Goal: Task Accomplishment & Management: Manage account settings

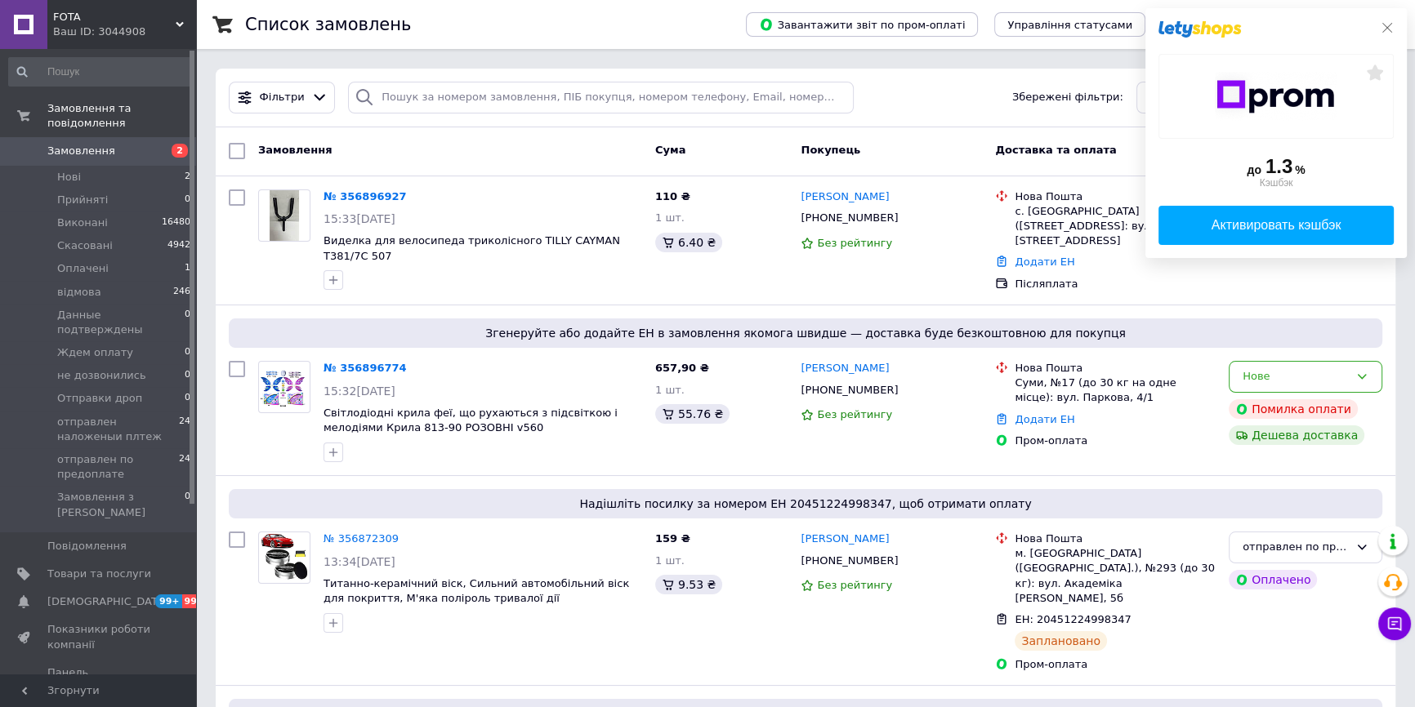
click at [1383, 23] on icon at bounding box center [1386, 27] width 13 height 13
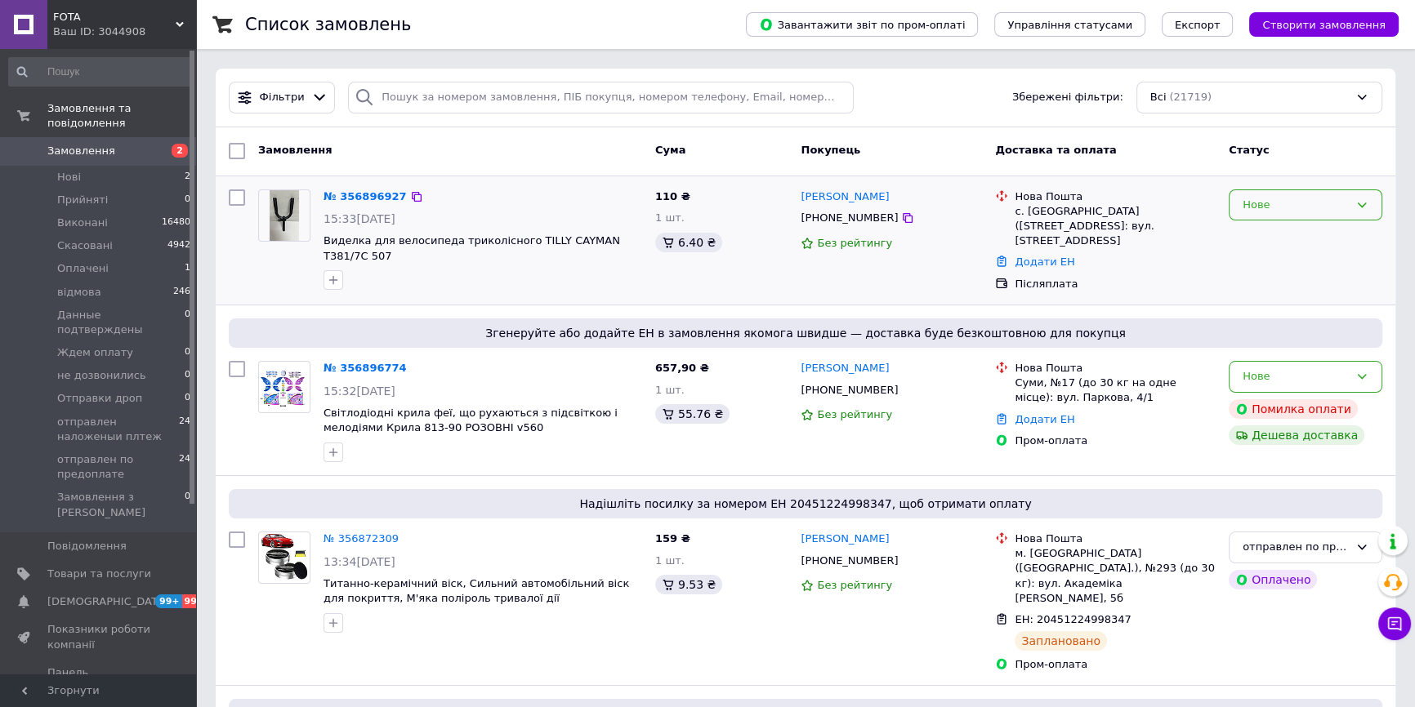
click at [1307, 206] on div "Нове" at bounding box center [1295, 205] width 106 height 17
click at [1272, 236] on li "Прийнято" at bounding box center [1305, 239] width 152 height 30
click at [1337, 368] on div "Нове" at bounding box center [1295, 376] width 106 height 17
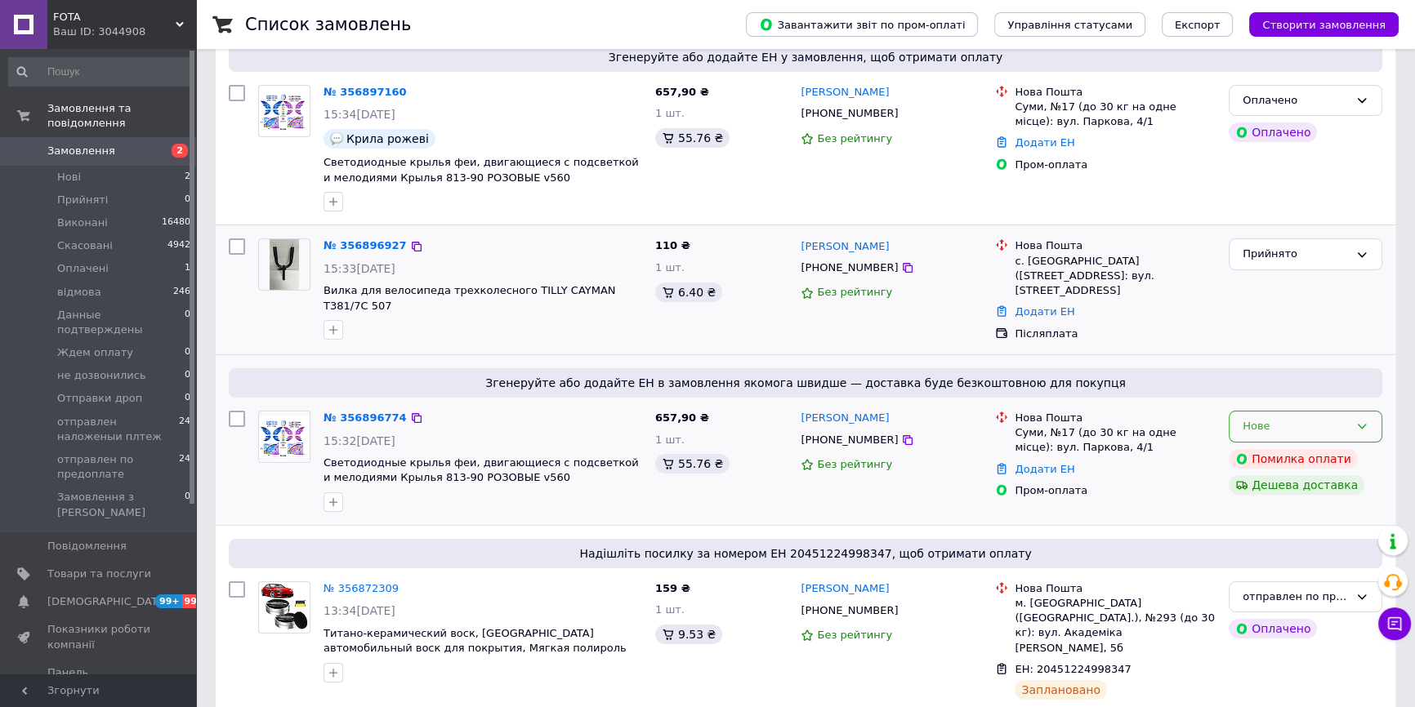
scroll to position [148, 0]
click at [1358, 419] on icon at bounding box center [1361, 425] width 13 height 13
click at [1263, 505] on li "Скасовано" at bounding box center [1305, 520] width 152 height 30
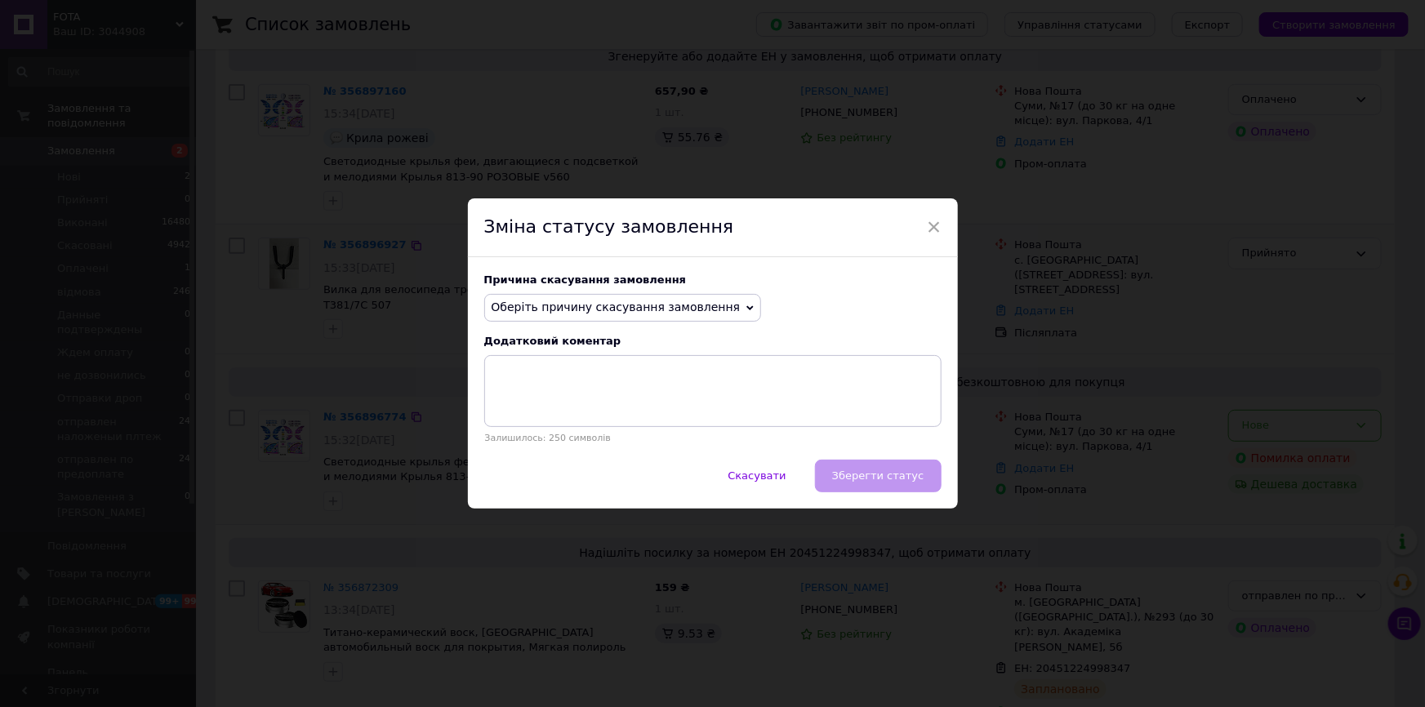
drag, startPoint x: 662, startPoint y: 309, endPoint x: 639, endPoint y: 376, distance: 70.8
click at [662, 310] on span "Оберіть причину скасування замовлення" at bounding box center [616, 307] width 249 height 13
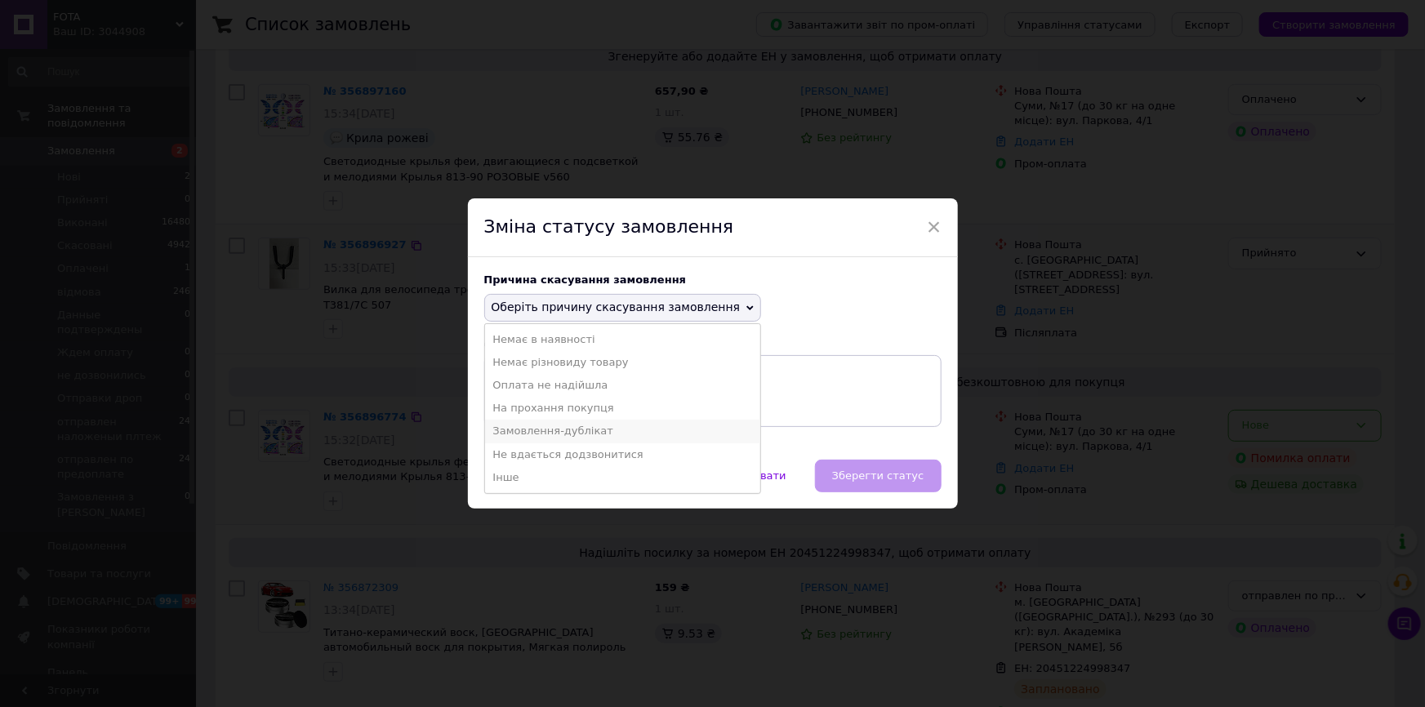
click at [576, 433] on li "Замовлення-дублікат" at bounding box center [623, 431] width 276 height 23
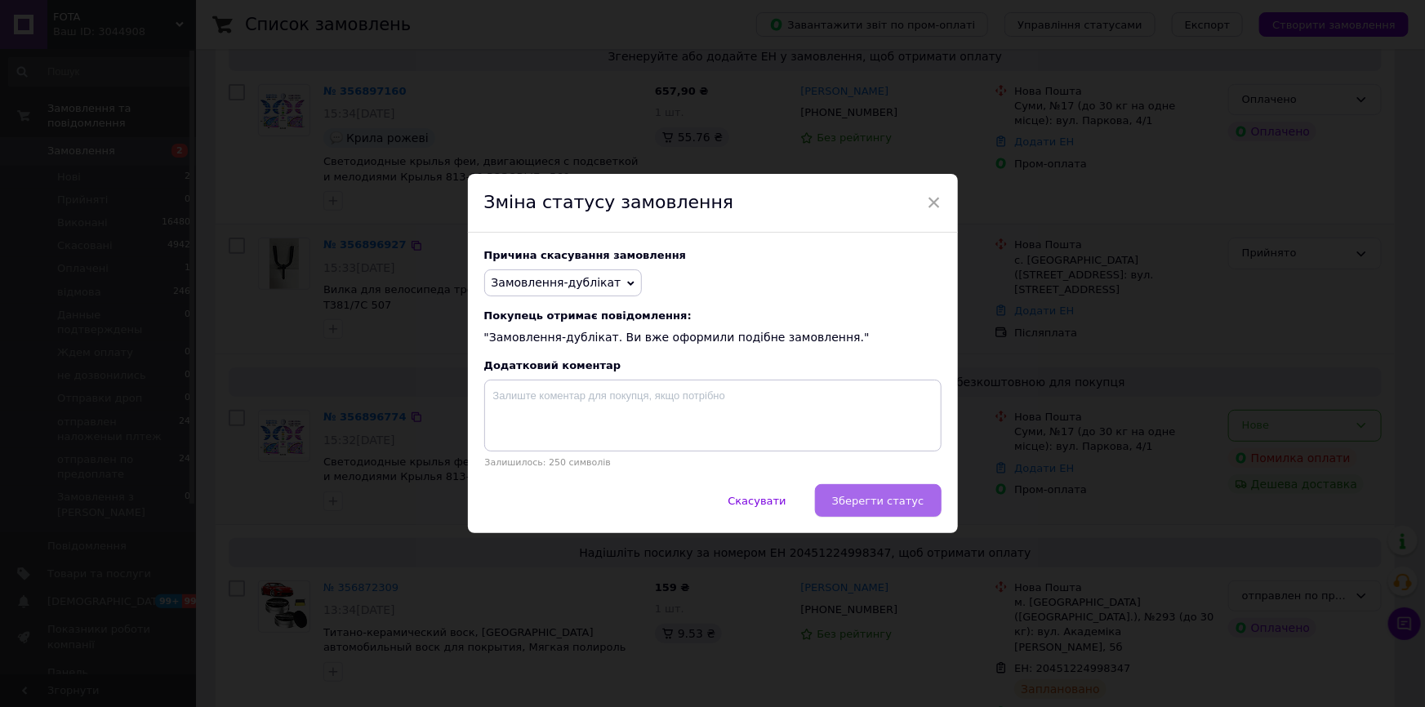
click at [862, 507] on span "Зберегти статус" at bounding box center [878, 501] width 92 height 12
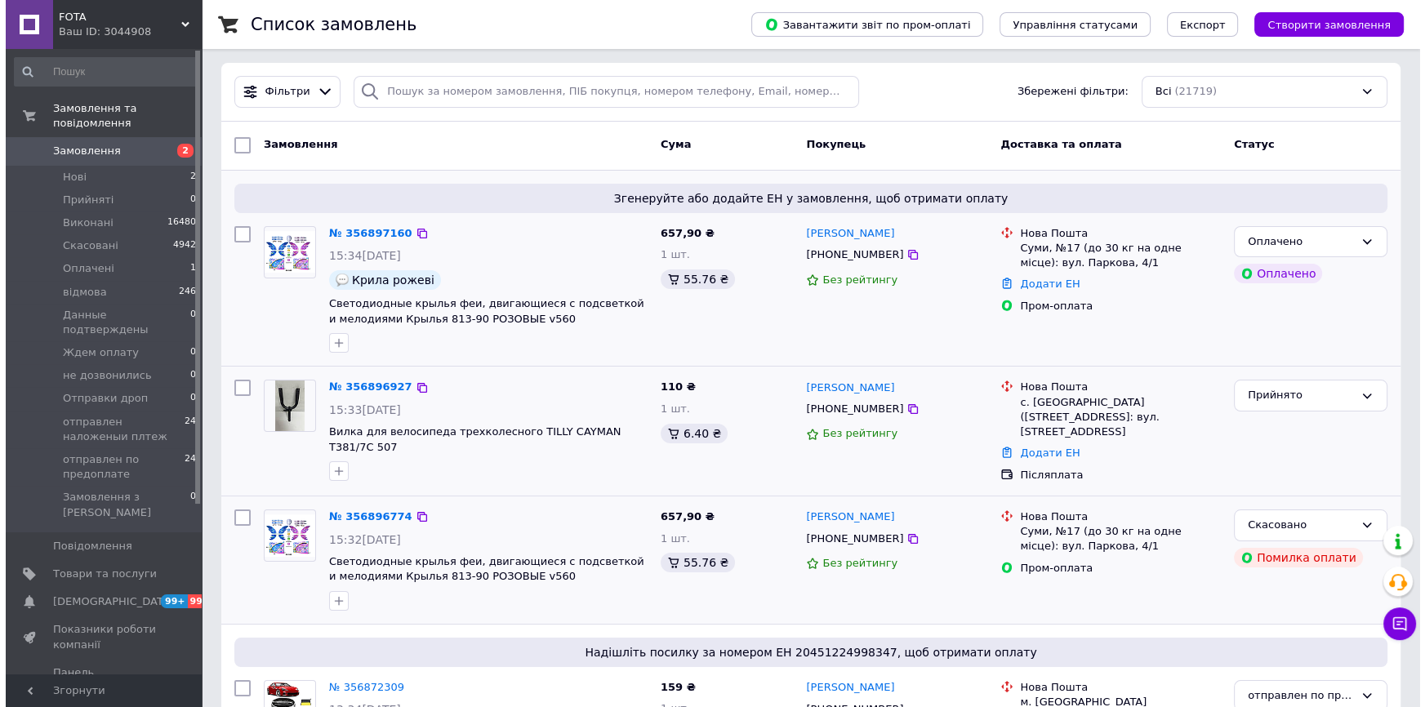
scroll to position [0, 0]
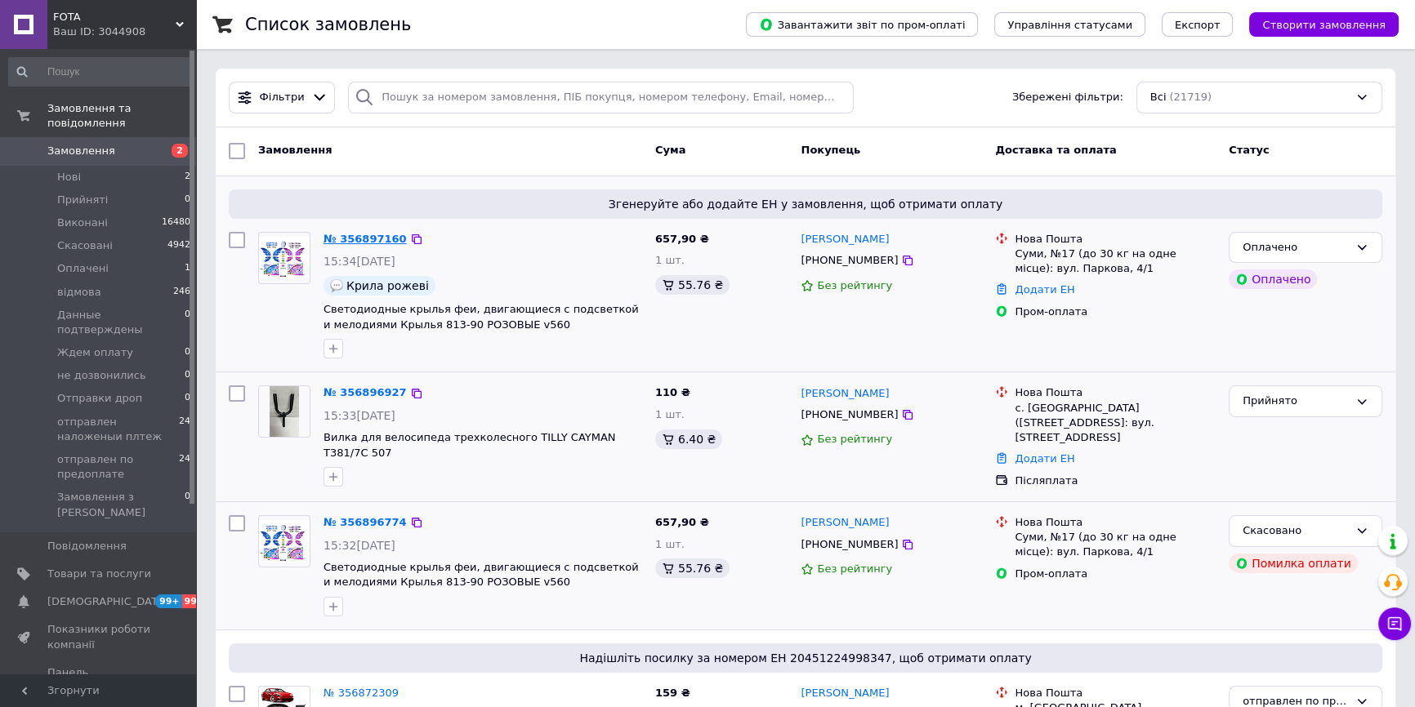
click at [366, 239] on link "№ 356897160" at bounding box center [364, 239] width 83 height 12
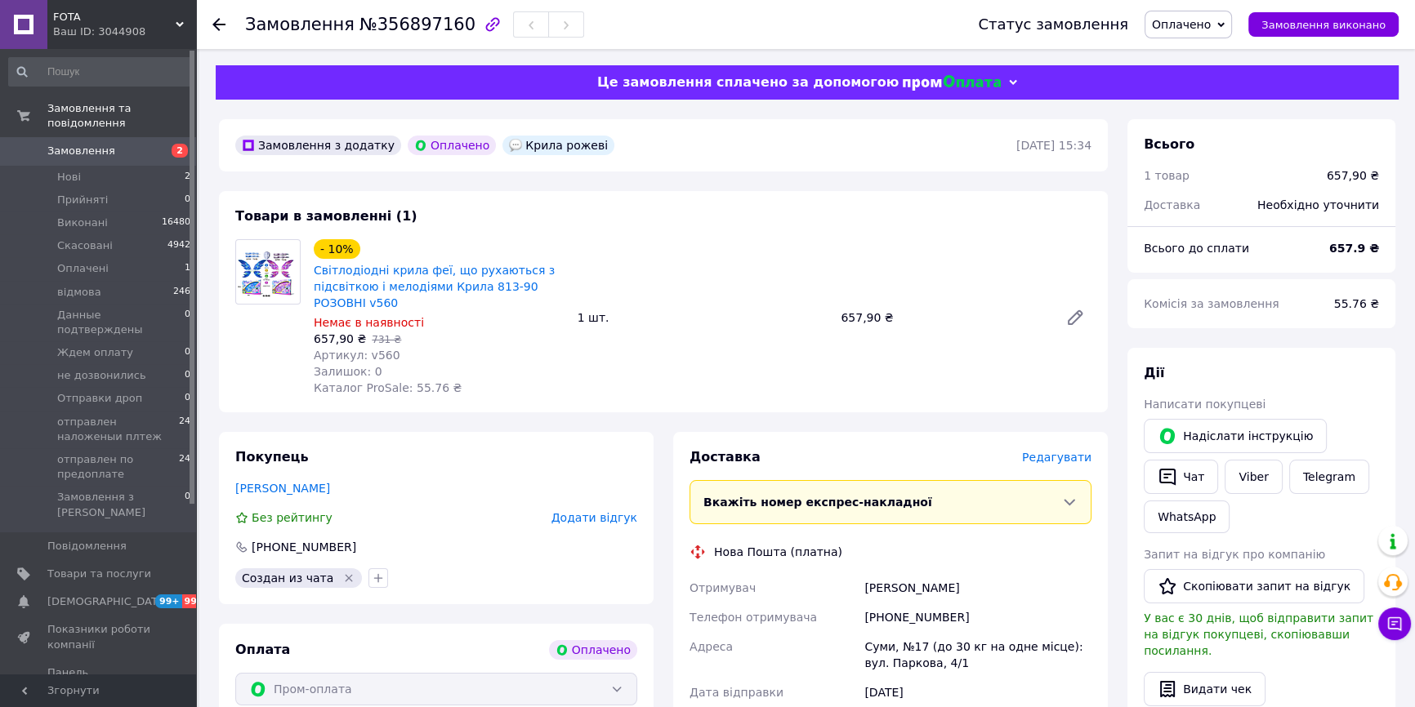
click at [1068, 456] on span "Редагувати" at bounding box center [1056, 457] width 69 height 13
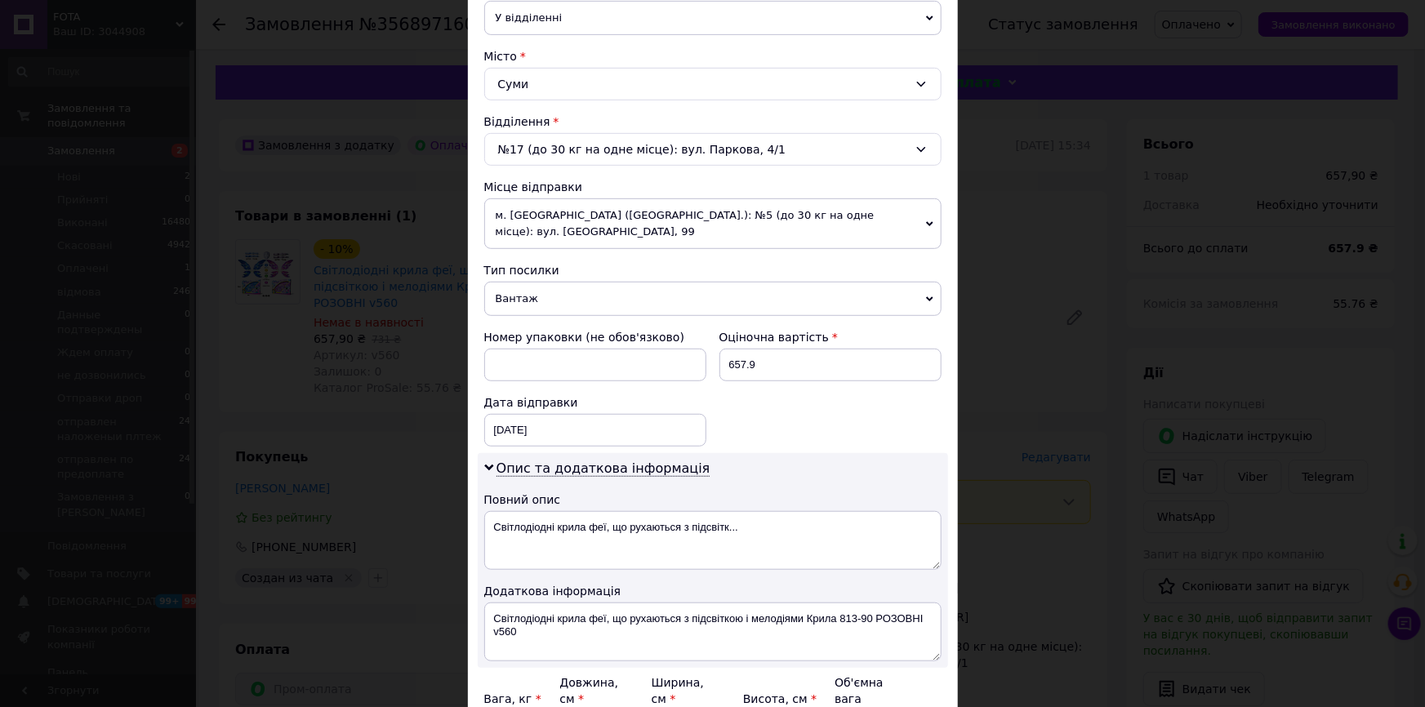
scroll to position [519, 0]
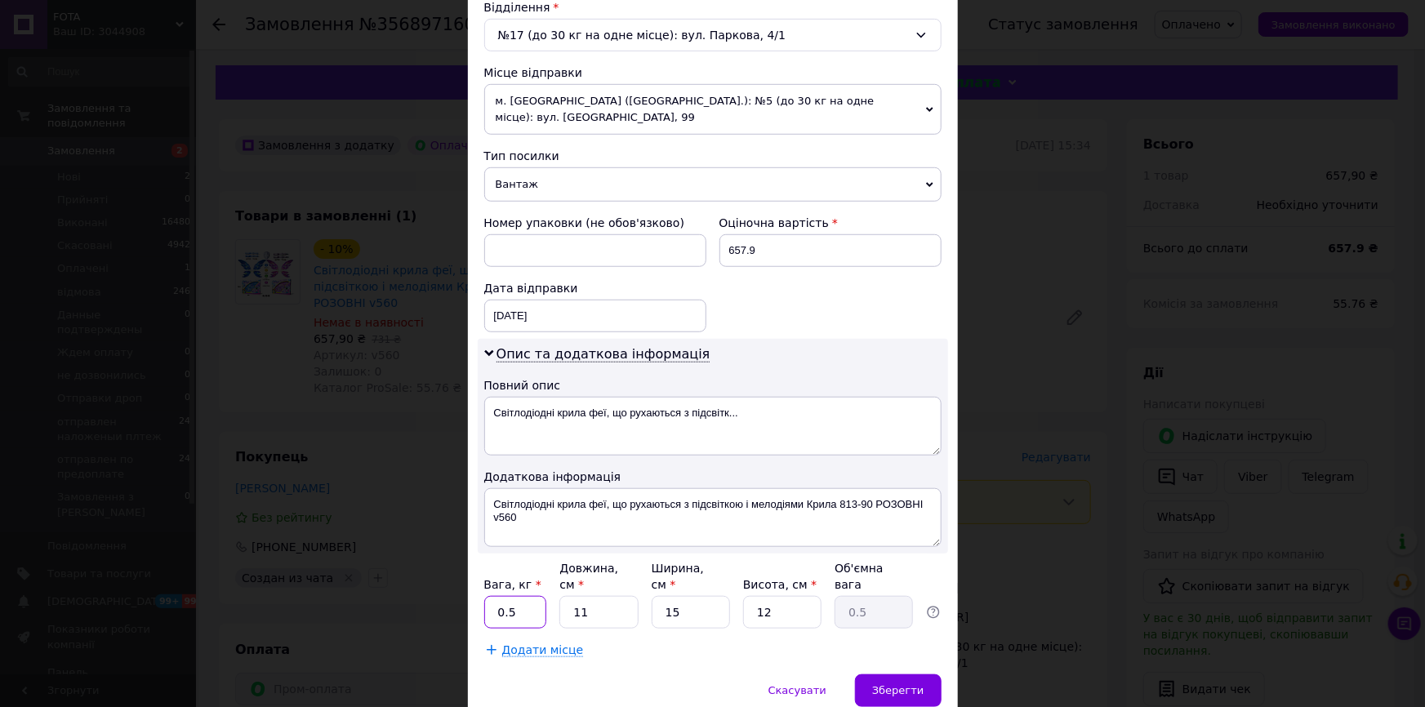
drag, startPoint x: 510, startPoint y: 585, endPoint x: 492, endPoint y: 586, distance: 18.0
click at [492, 596] on input "0.5" at bounding box center [515, 612] width 63 height 33
drag, startPoint x: 500, startPoint y: 586, endPoint x: 508, endPoint y: 561, distance: 26.6
click at [479, 591] on div "Спосіб доставки Нова Пошта (платна) Платник Отримувач Відправник Прізвище отрим…" at bounding box center [713, 131] width 490 height 1087
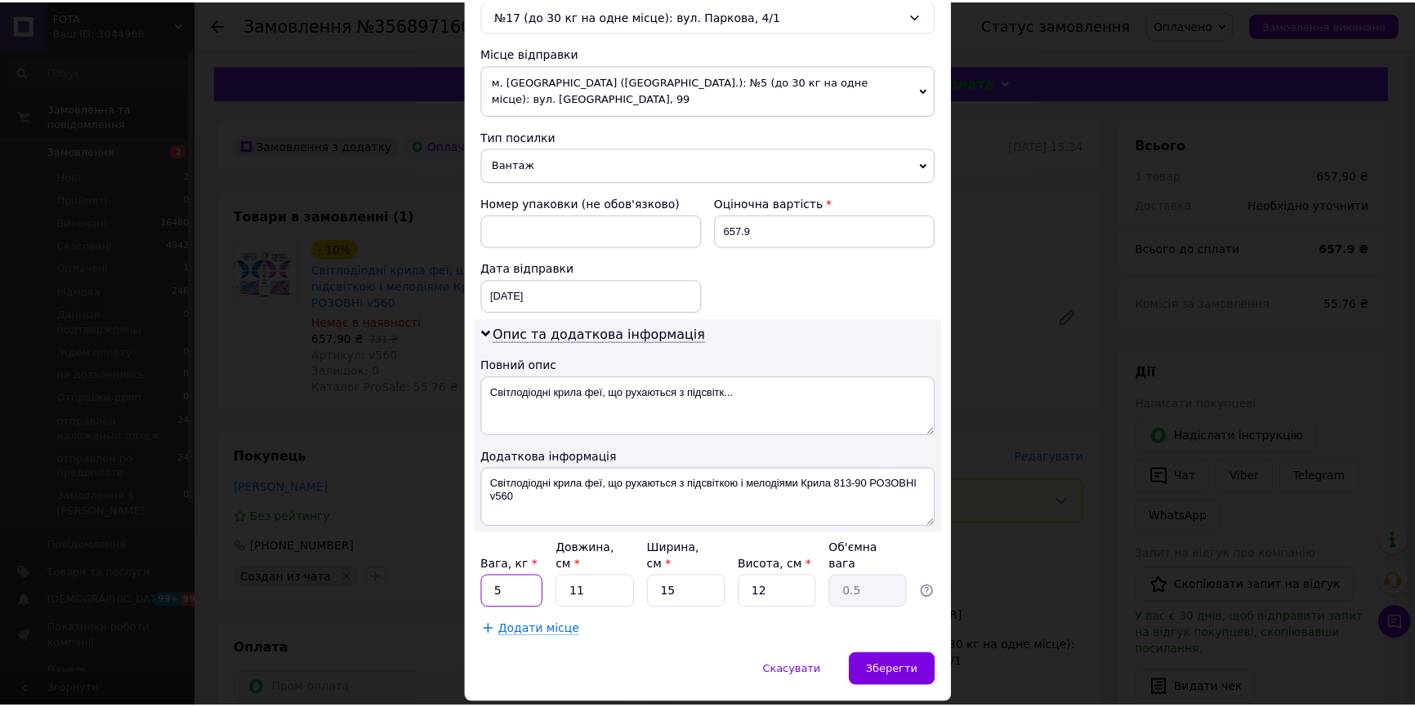
scroll to position [557, 0]
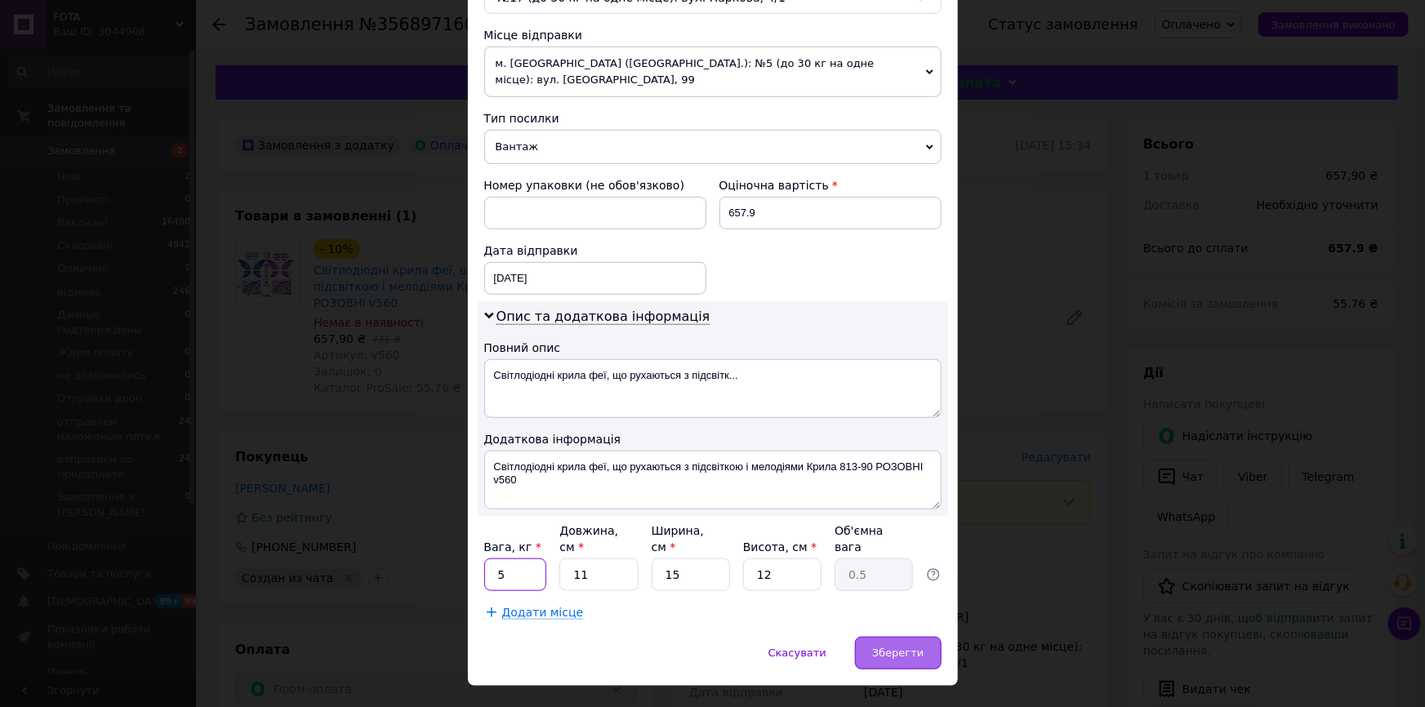
type input "5"
click at [876, 637] on div "Зберегти" at bounding box center [898, 653] width 86 height 33
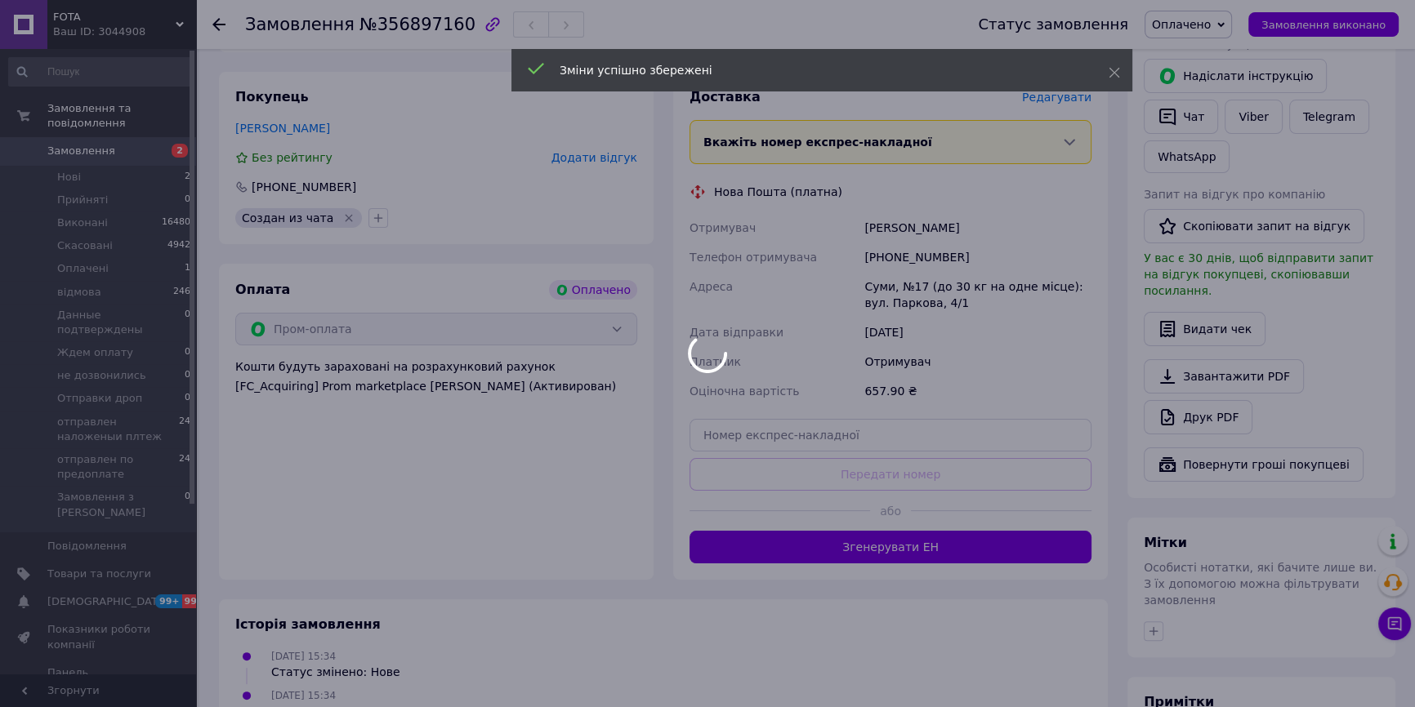
scroll to position [371, 0]
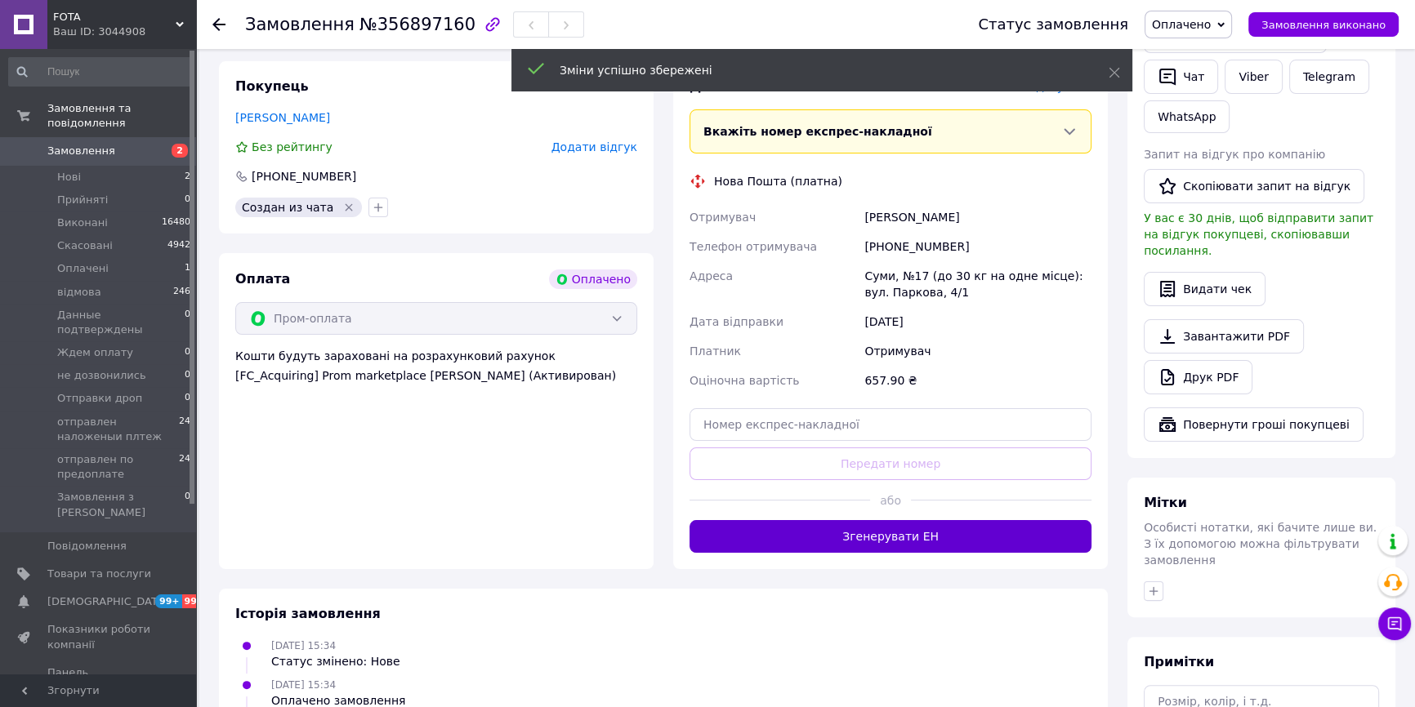
click at [862, 539] on button "Згенерувати ЕН" at bounding box center [890, 536] width 402 height 33
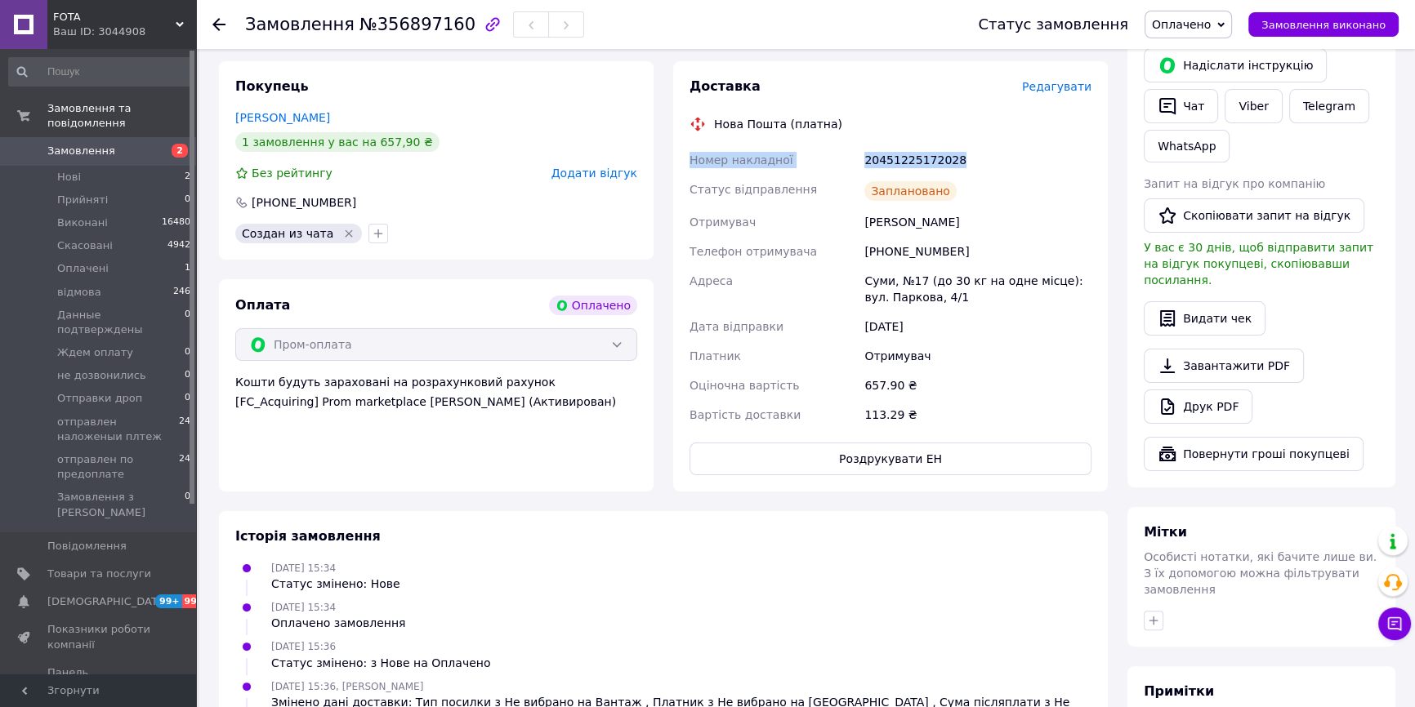
drag, startPoint x: 787, startPoint y: 168, endPoint x: 669, endPoint y: 164, distance: 117.7
click at [669, 164] on div "Доставка Редагувати Нова Пошта (платна) Номер накладної 20451225172028 Статус в…" at bounding box center [890, 276] width 454 height 430
copy div "Номер накладної 20451225172028"
click at [1181, 109] on button "Чат" at bounding box center [1180, 106] width 74 height 34
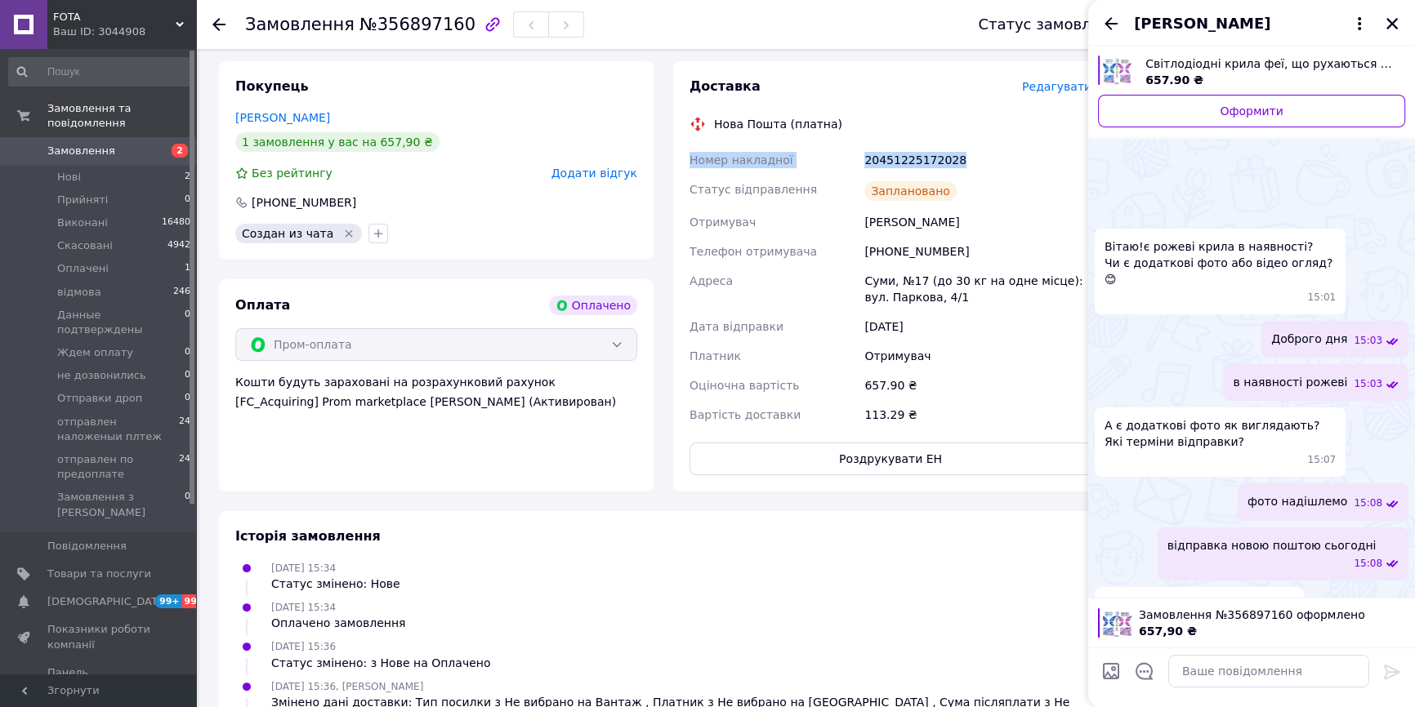
scroll to position [292, 0]
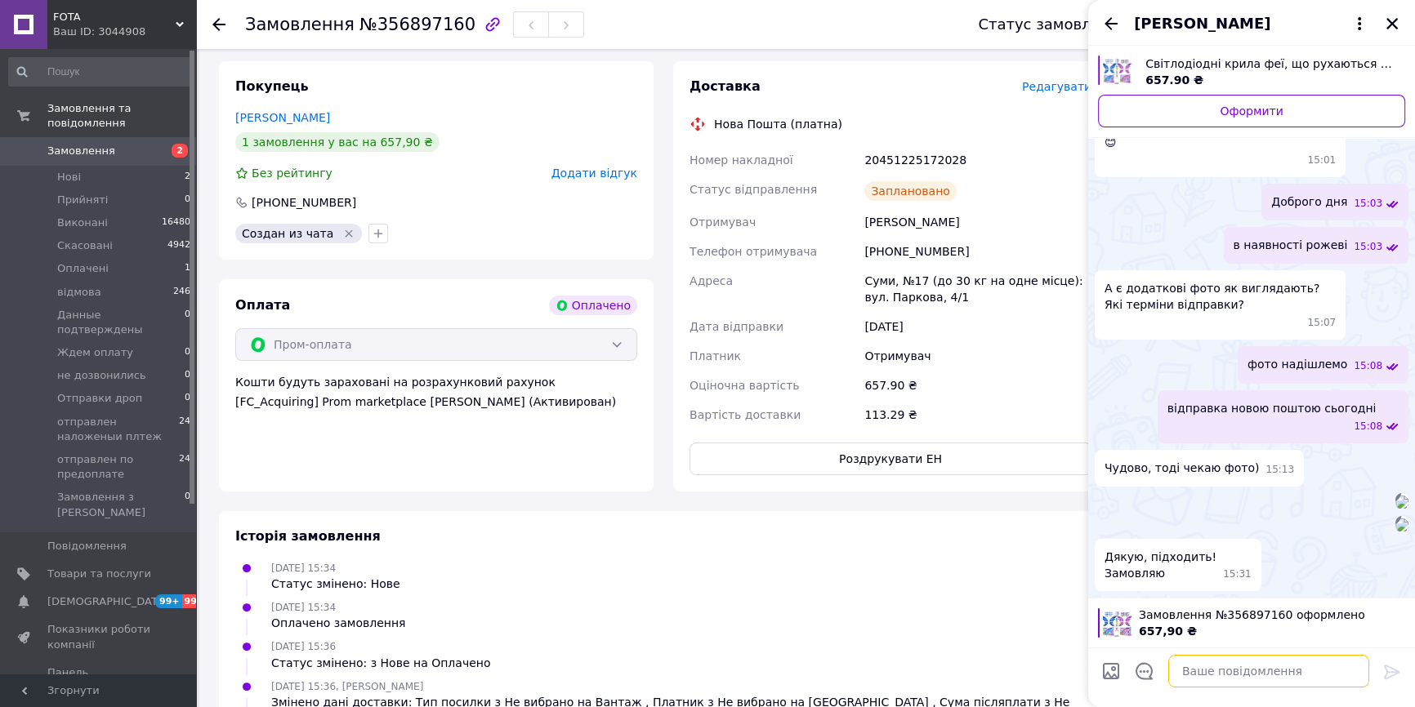
click at [1239, 675] on textarea at bounding box center [1268, 671] width 201 height 33
paste textarea "Номер накладної 20451225172028"
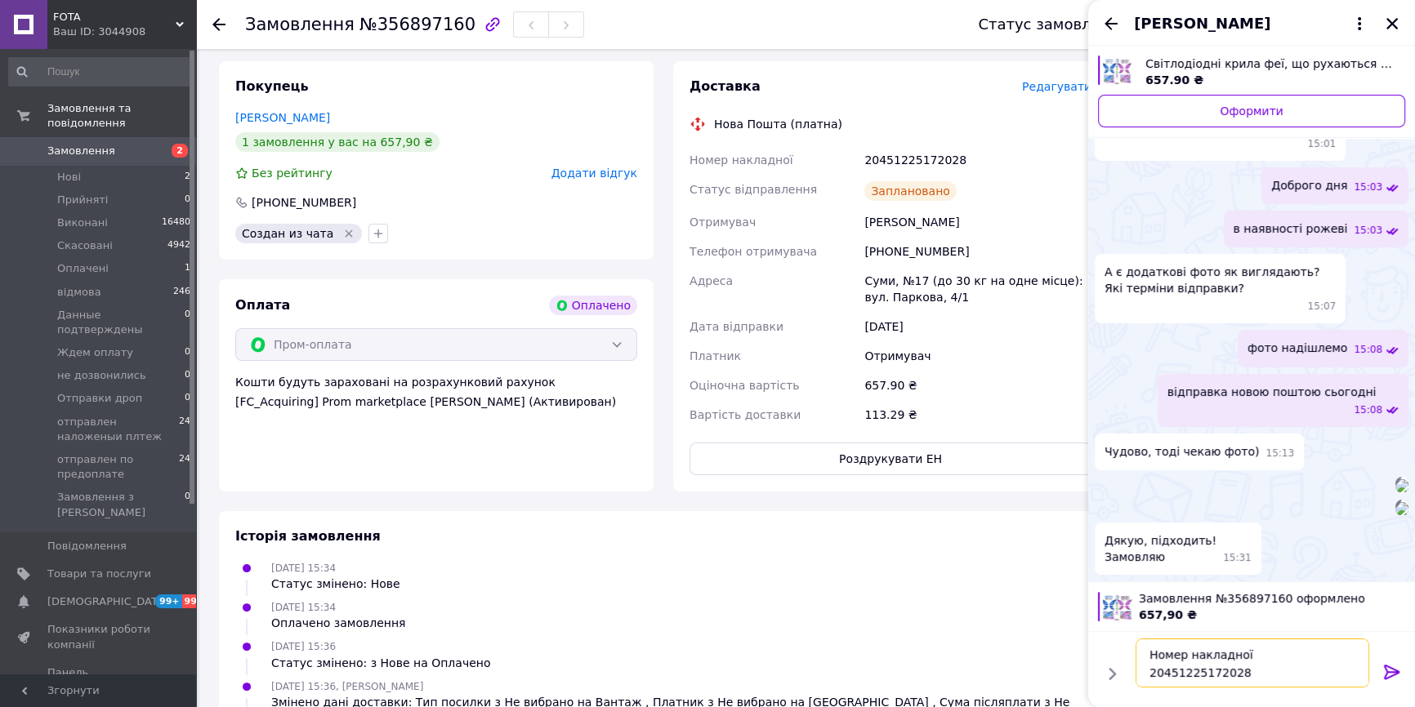
type textarea "Номер накладної 20451225172028"
click at [1394, 671] on icon at bounding box center [1392, 672] width 16 height 15
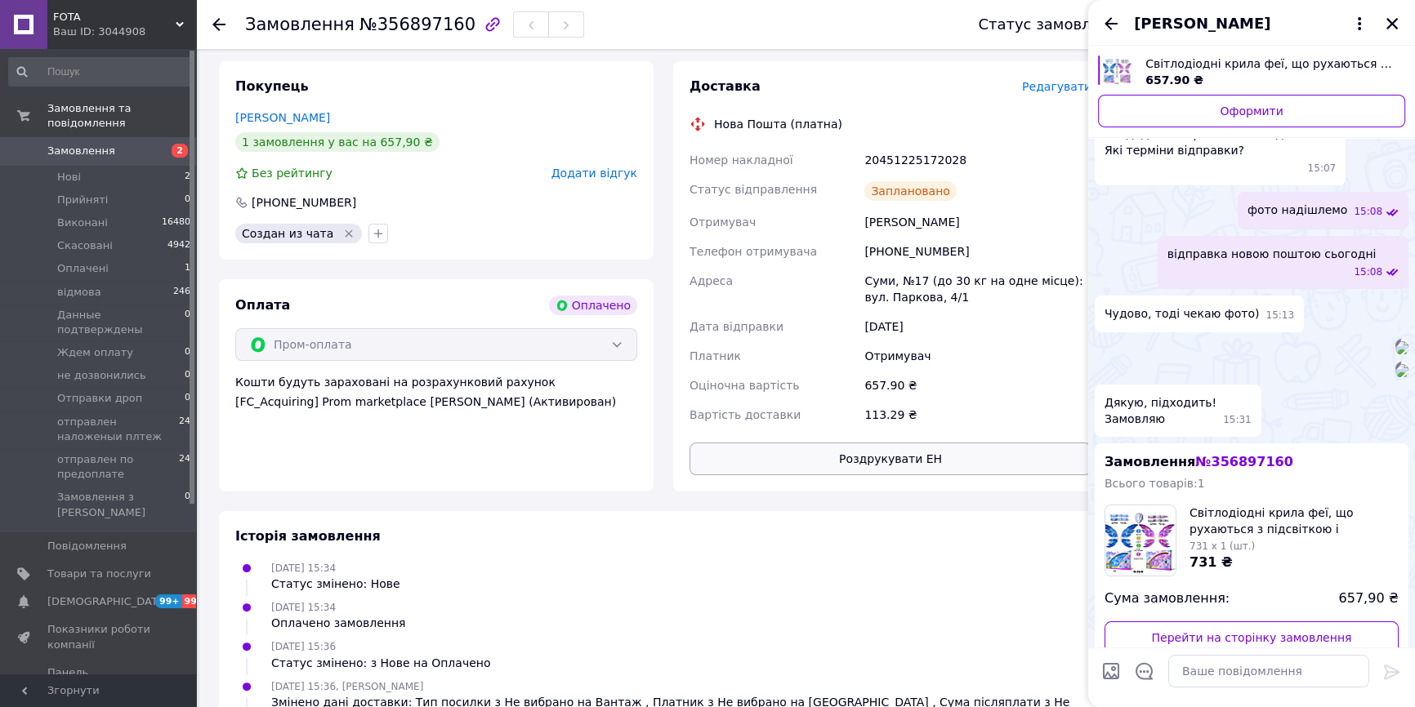
click at [911, 462] on button "Роздрукувати ЕН" at bounding box center [890, 459] width 402 height 33
click at [1391, 18] on icon "Закрити" at bounding box center [1391, 23] width 15 height 15
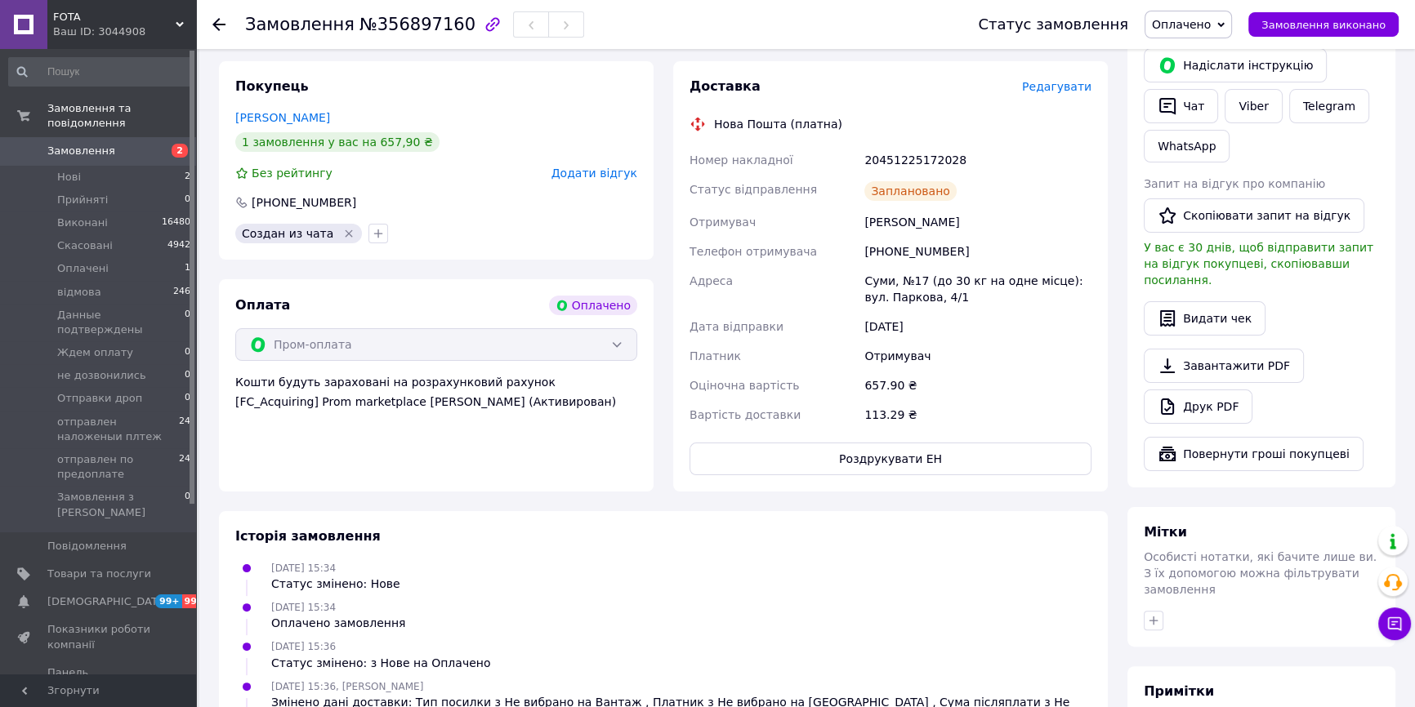
drag, startPoint x: 1227, startPoint y: 14, endPoint x: 1236, endPoint y: 38, distance: 25.3
click at [1227, 15] on span "Оплачено" at bounding box center [1187, 25] width 87 height 28
click at [1201, 189] on li "отправлен по предоплате" at bounding box center [1237, 187] width 184 height 25
click at [81, 452] on span "отправлен по предоплате" at bounding box center [118, 466] width 122 height 29
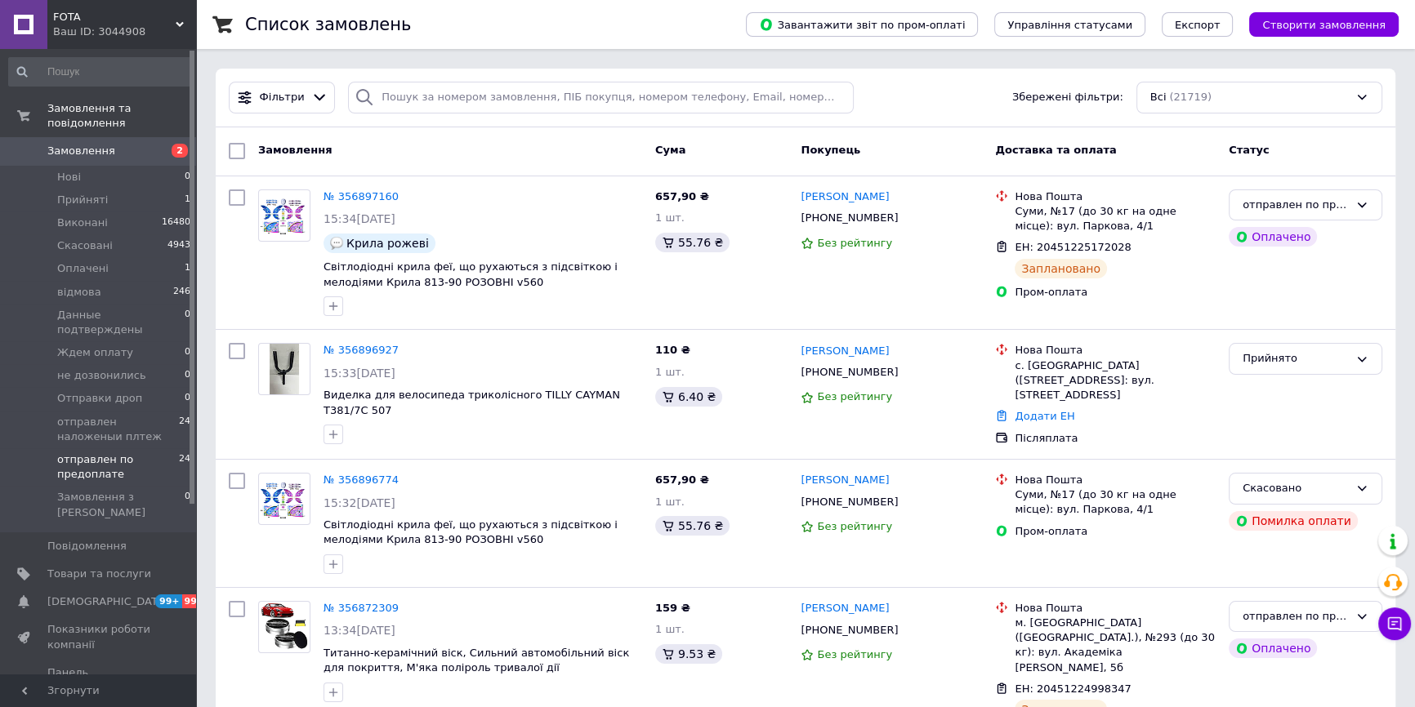
click at [104, 452] on span "отправлен по предоплате" at bounding box center [118, 466] width 122 height 29
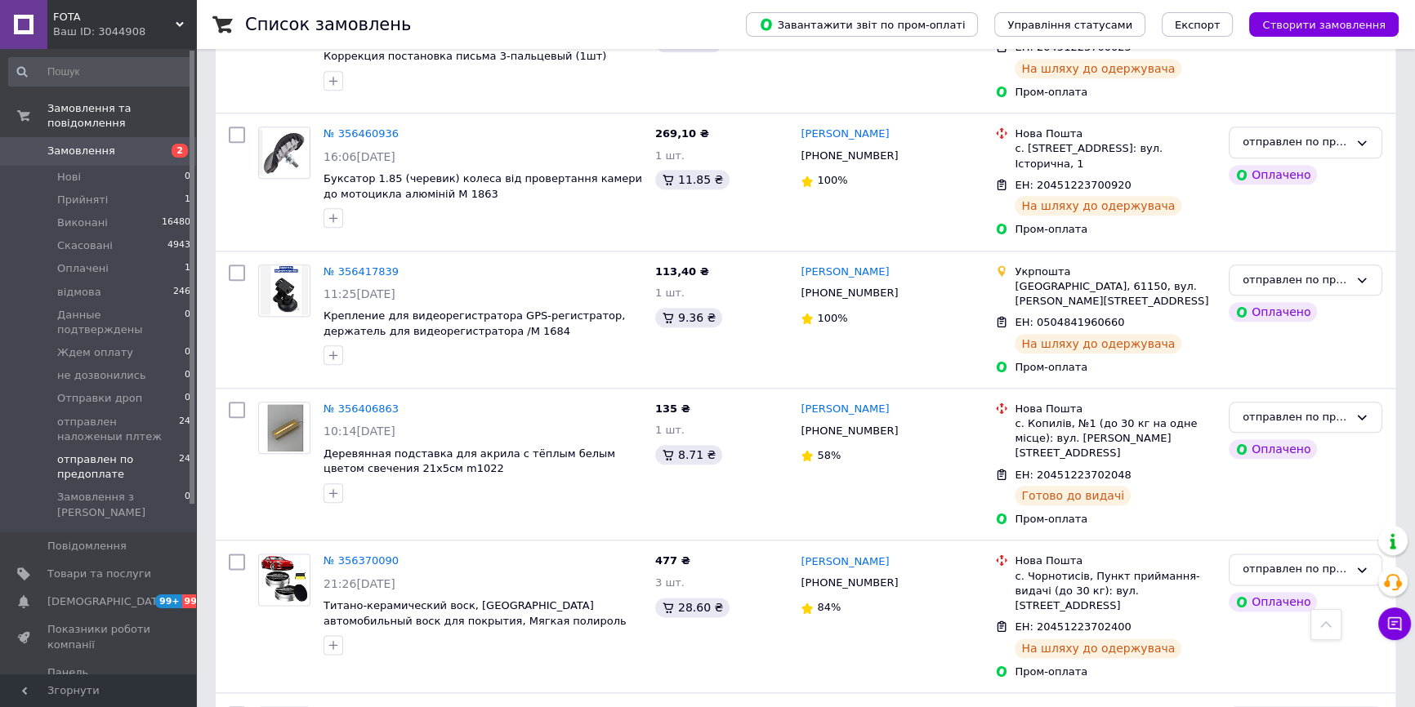
scroll to position [2469, 0]
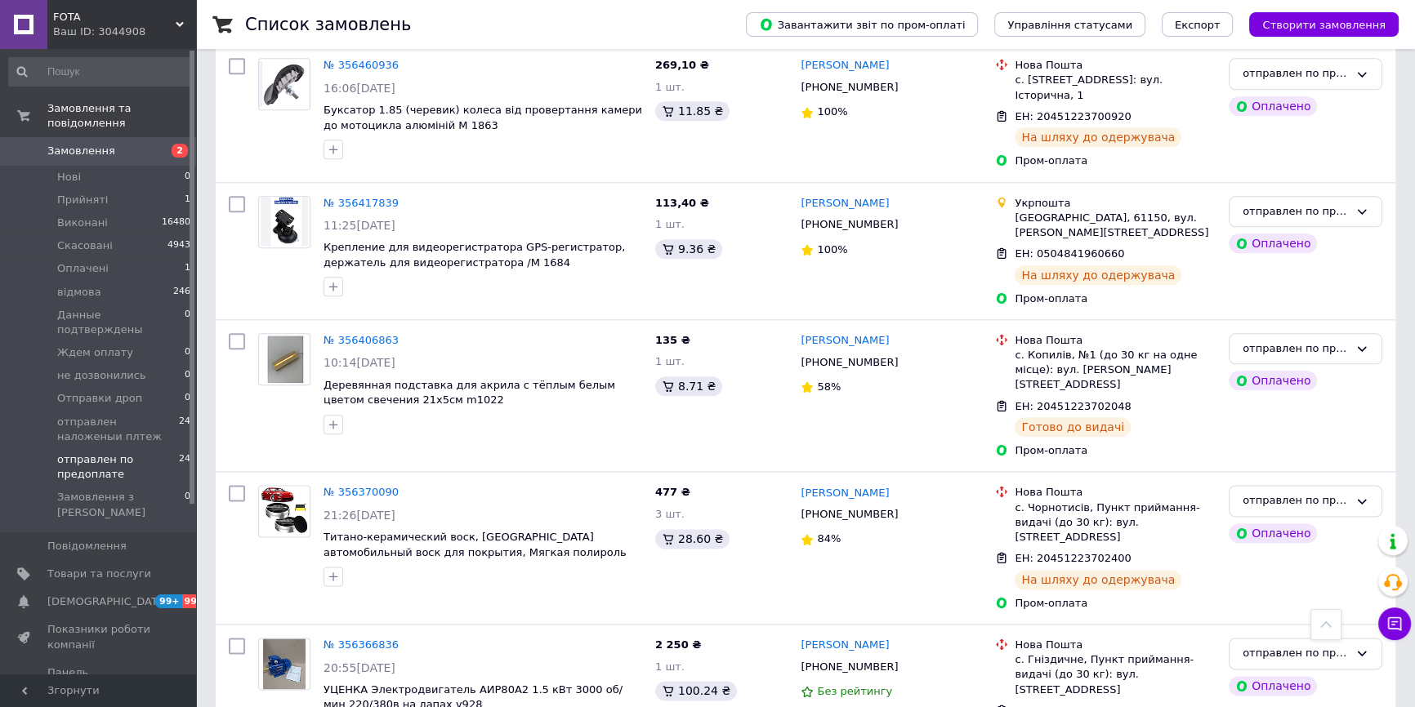
click at [61, 149] on link "Замовлення 2" at bounding box center [100, 151] width 200 height 28
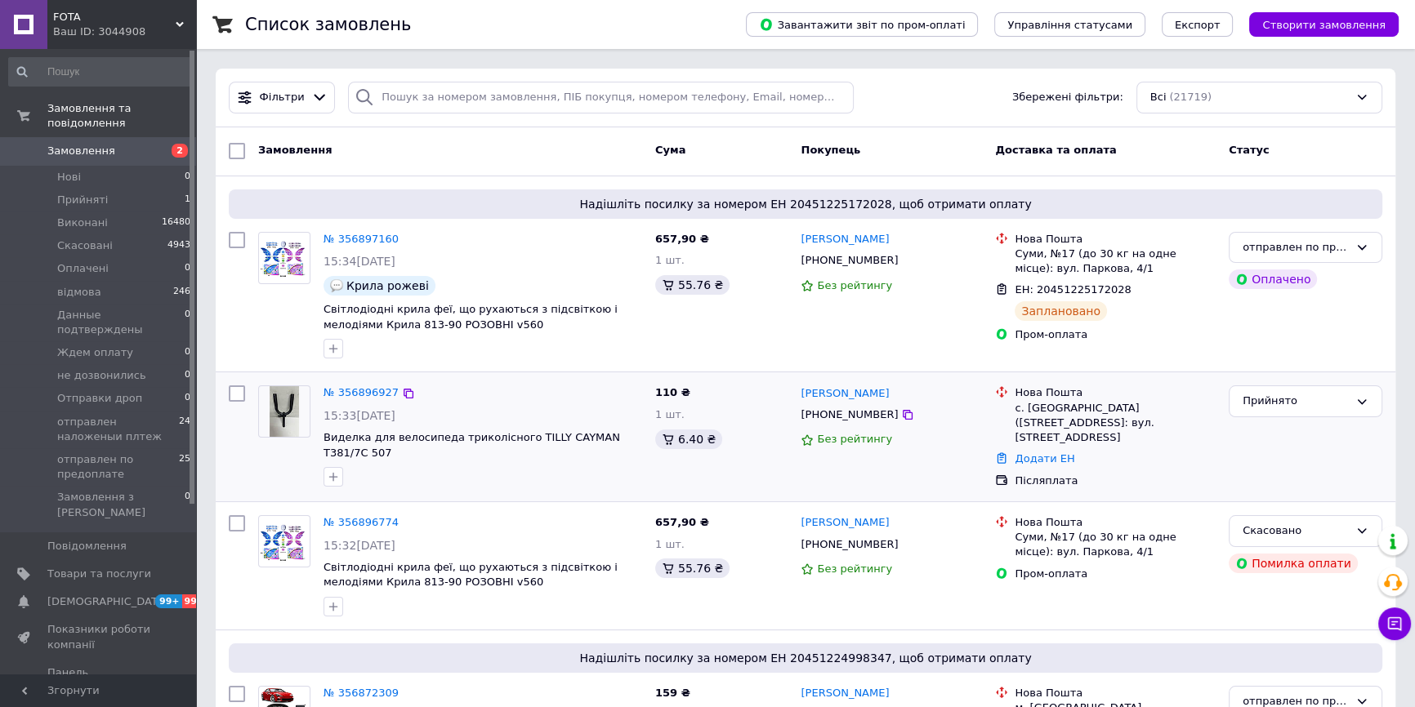
click at [352, 384] on div "№ 356896927" at bounding box center [361, 393] width 78 height 19
click at [354, 384] on div "№ 356896927" at bounding box center [361, 393] width 78 height 19
click at [356, 388] on link "№ 356896927" at bounding box center [360, 392] width 75 height 12
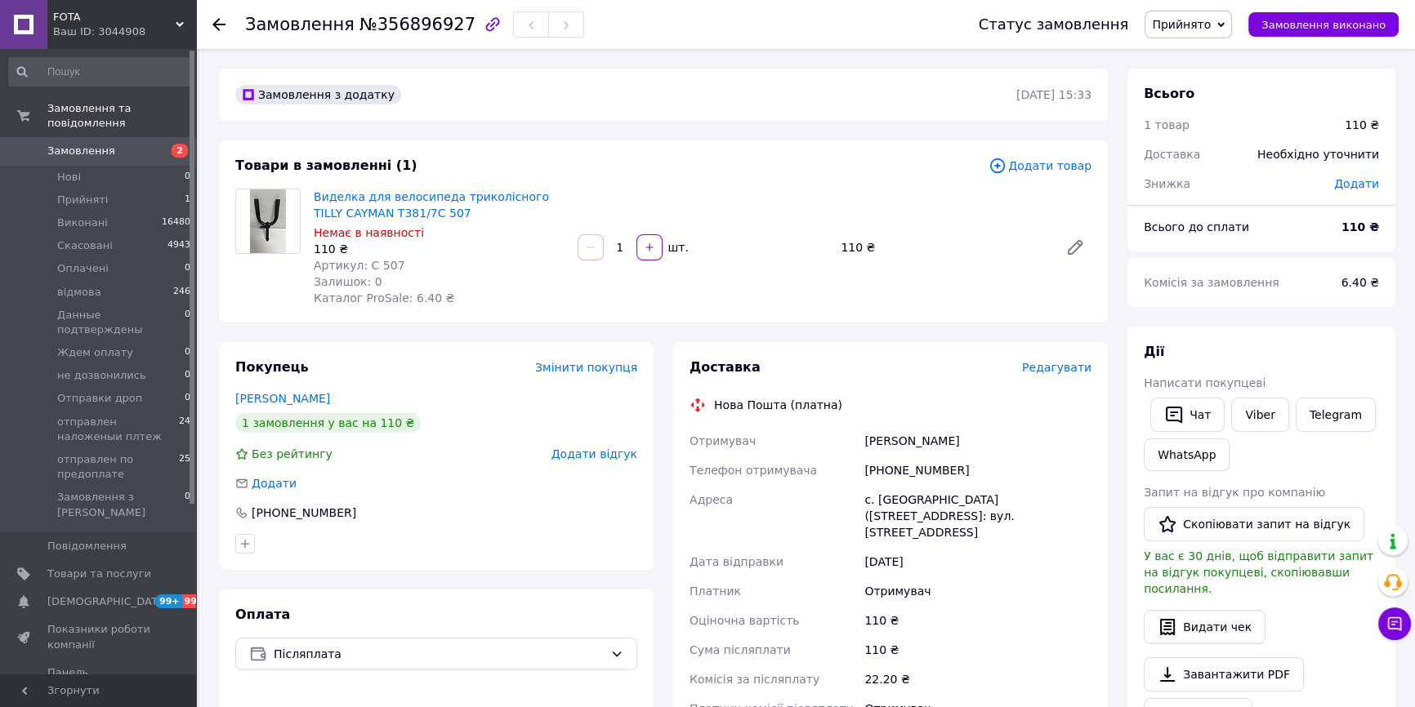
click at [1045, 367] on span "Редагувати" at bounding box center [1056, 367] width 69 height 13
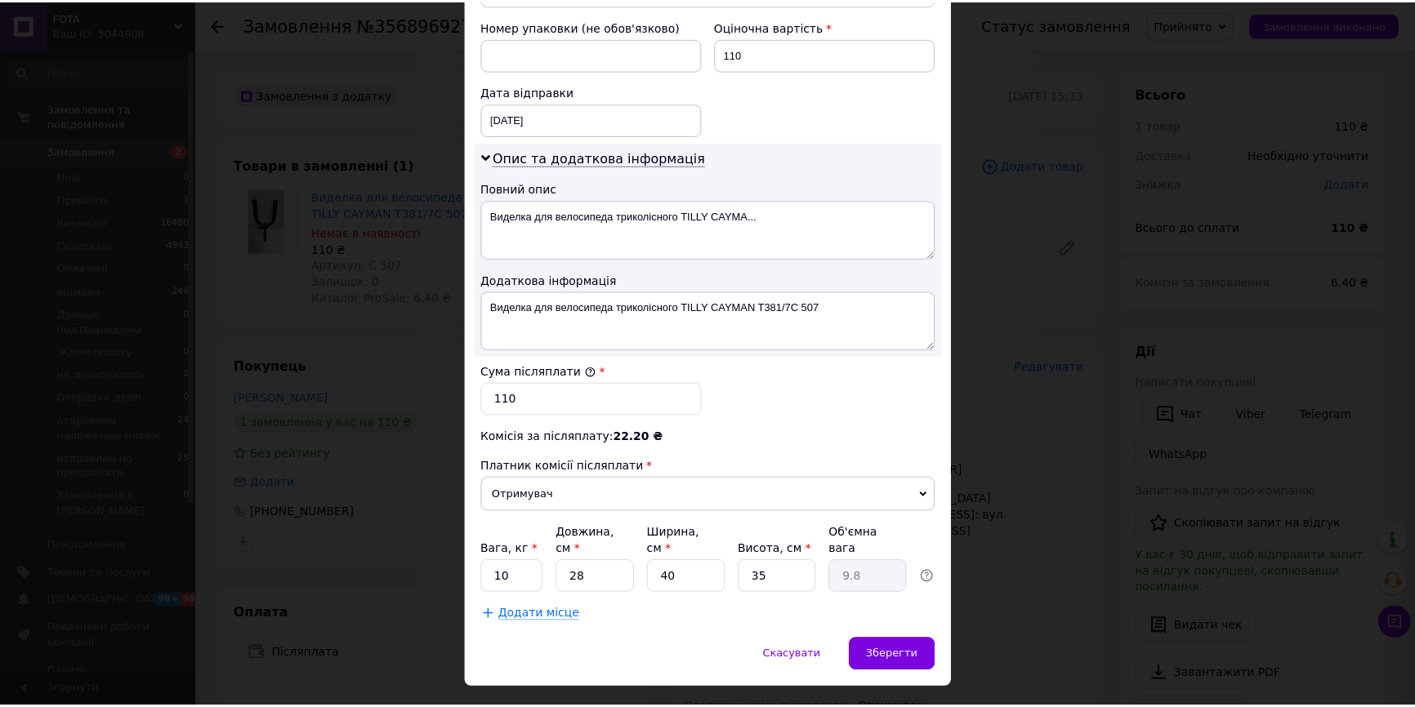
scroll to position [719, 0]
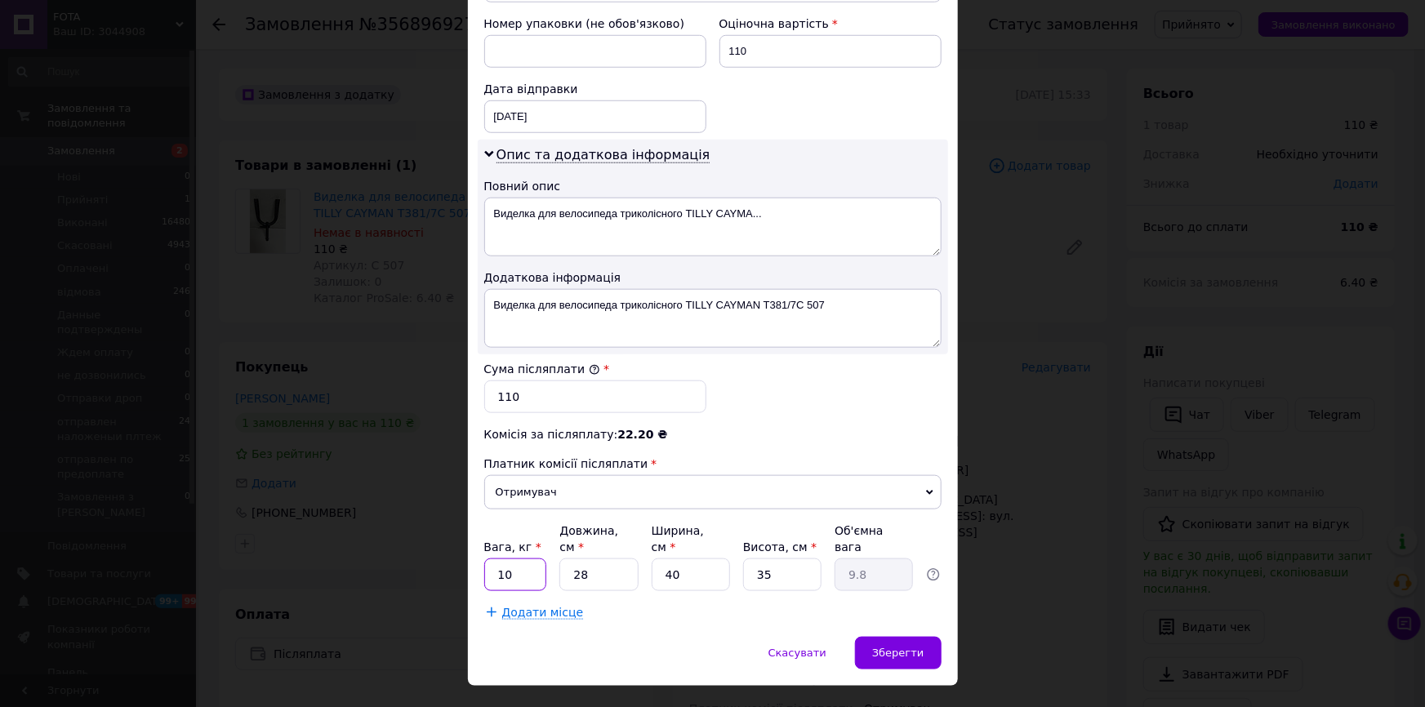
click at [527, 559] on input "10" at bounding box center [515, 575] width 63 height 33
type input "1"
click at [604, 559] on input "28" at bounding box center [598, 575] width 78 height 33
type input "2"
type input "0.7"
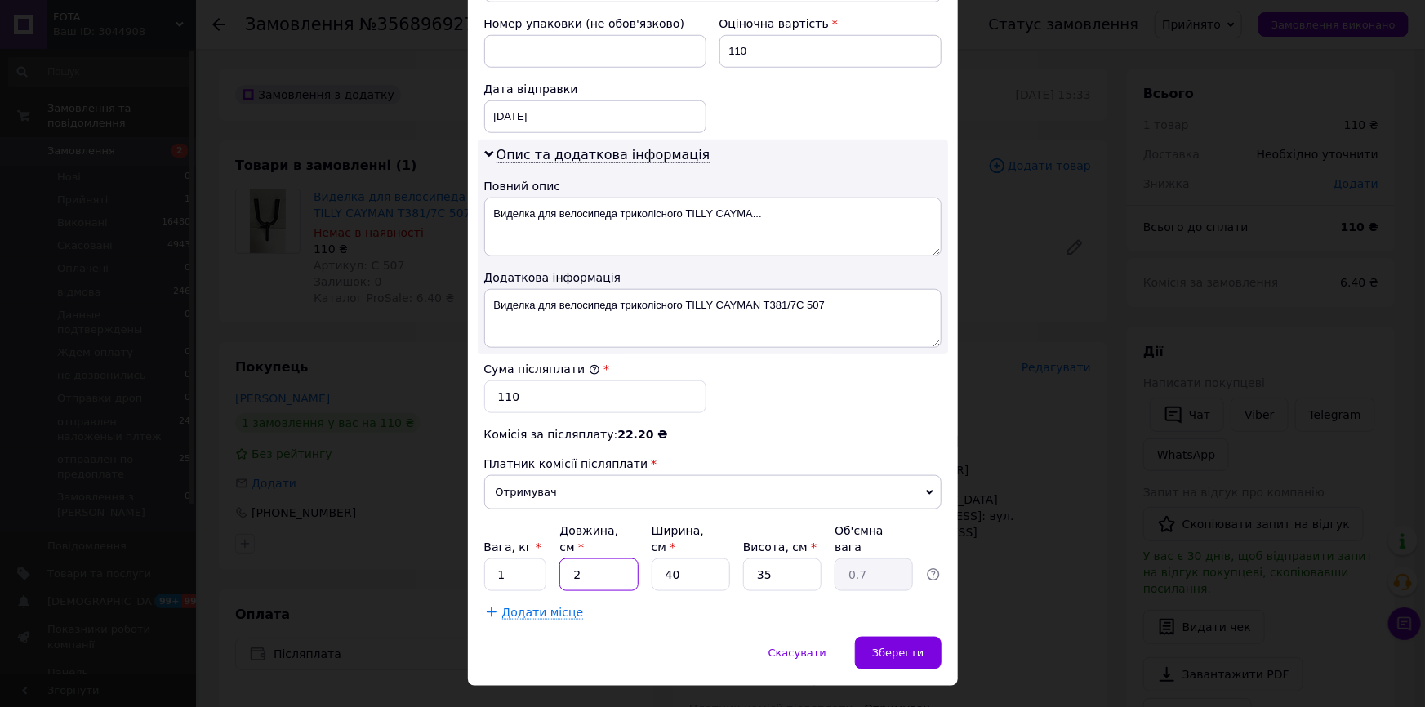
type input "2"
click at [678, 559] on input "40" at bounding box center [691, 575] width 78 height 33
type input "4"
type input "0.1"
type input "4"
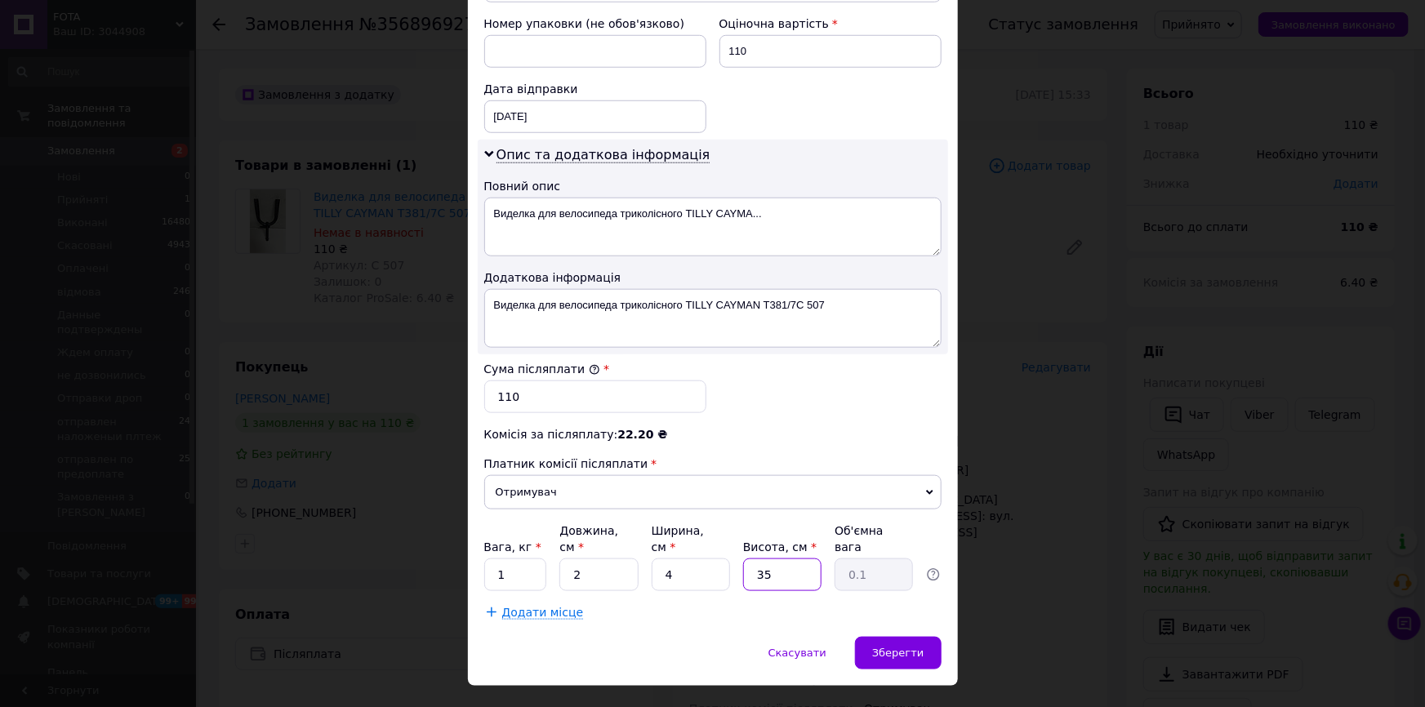
click at [801, 559] on input "35" at bounding box center [782, 575] width 78 height 33
type input "3"
click at [915, 637] on div "Зберегти" at bounding box center [898, 653] width 86 height 33
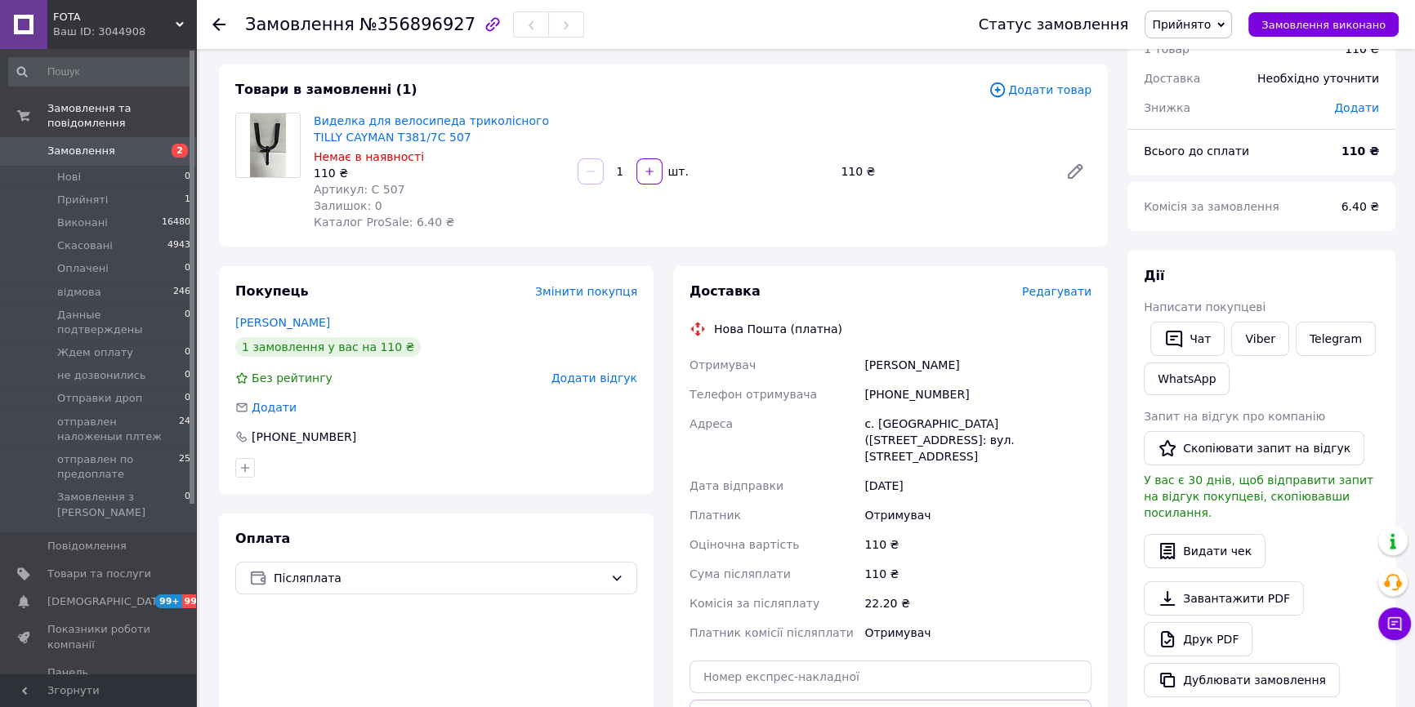
scroll to position [148, 0]
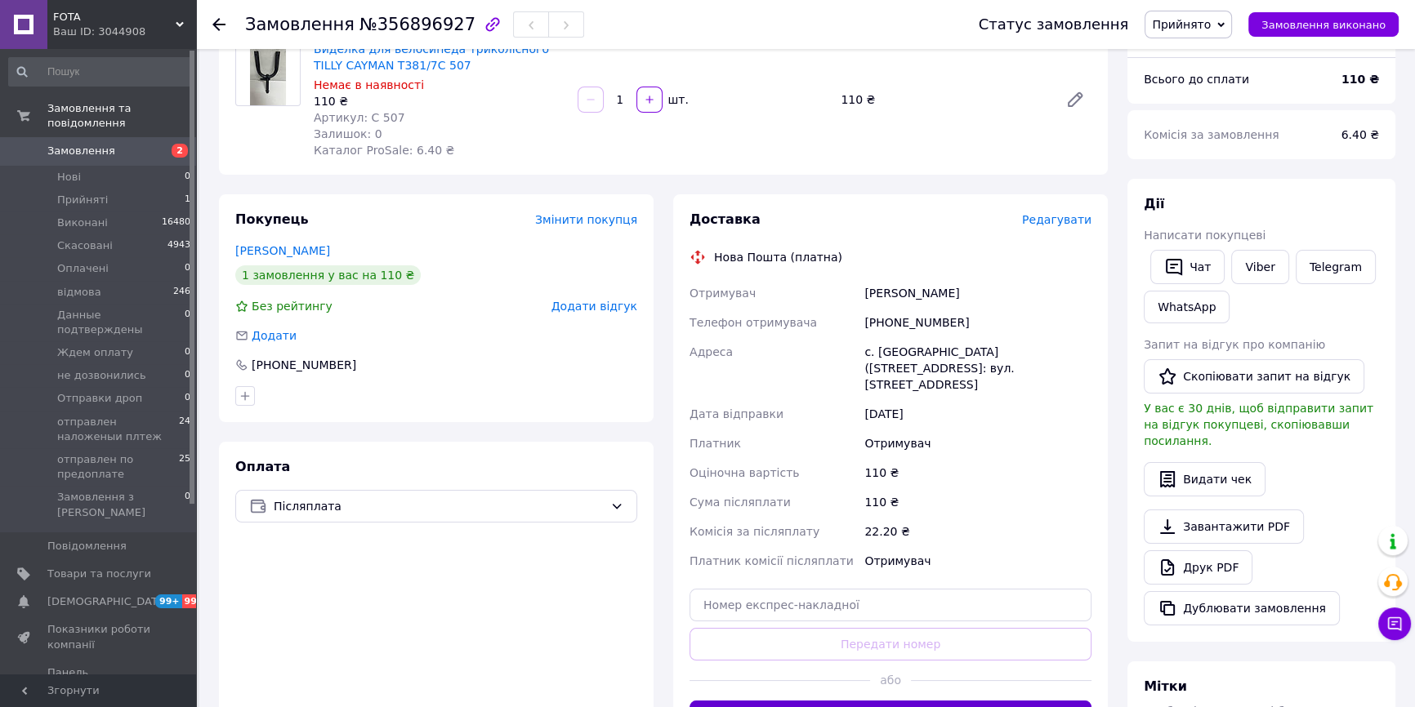
click at [898, 701] on button "Згенерувати ЕН" at bounding box center [890, 717] width 402 height 33
click at [1207, 18] on span "Прийнято" at bounding box center [1181, 24] width 59 height 13
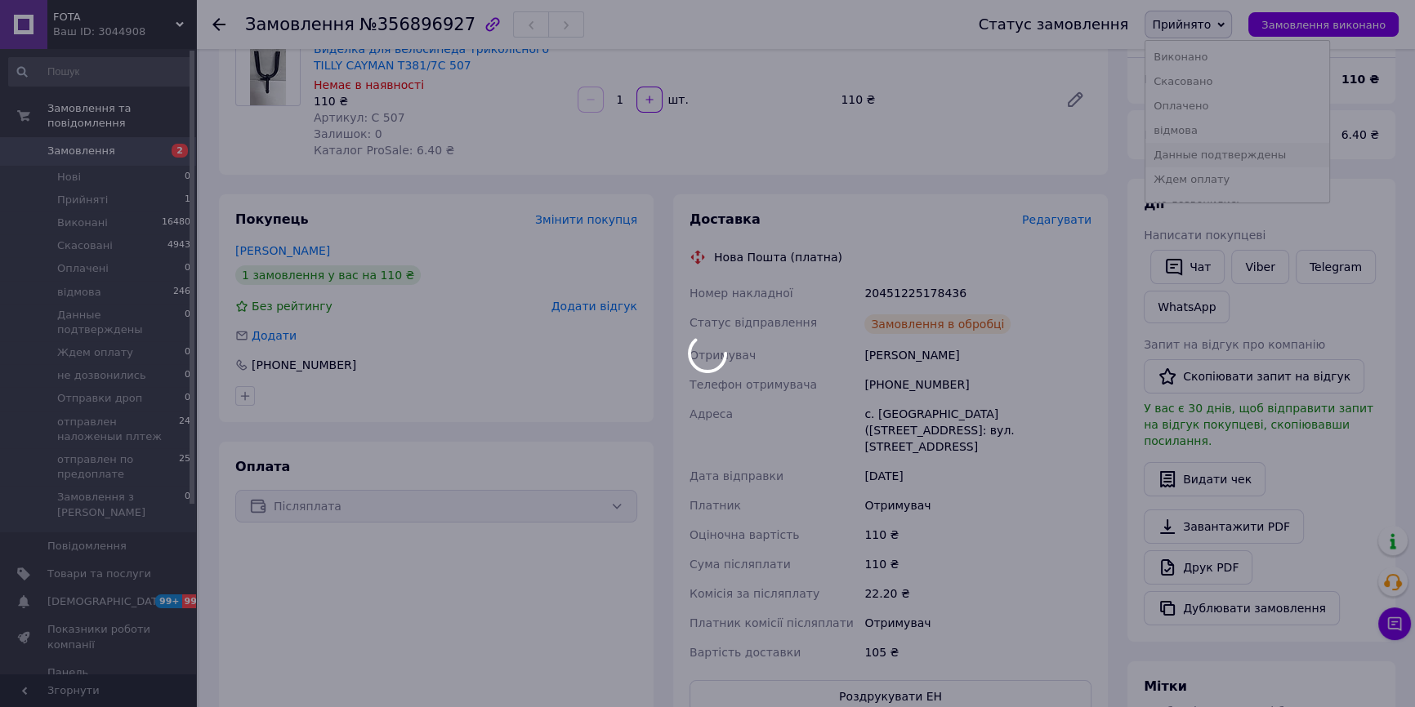
click at [1225, 151] on body "FOTA Ваш ID: 3044908 Сайт FOTA Кабінет покупця Перевірити стан системи Сторінка…" at bounding box center [707, 454] width 1415 height 1205
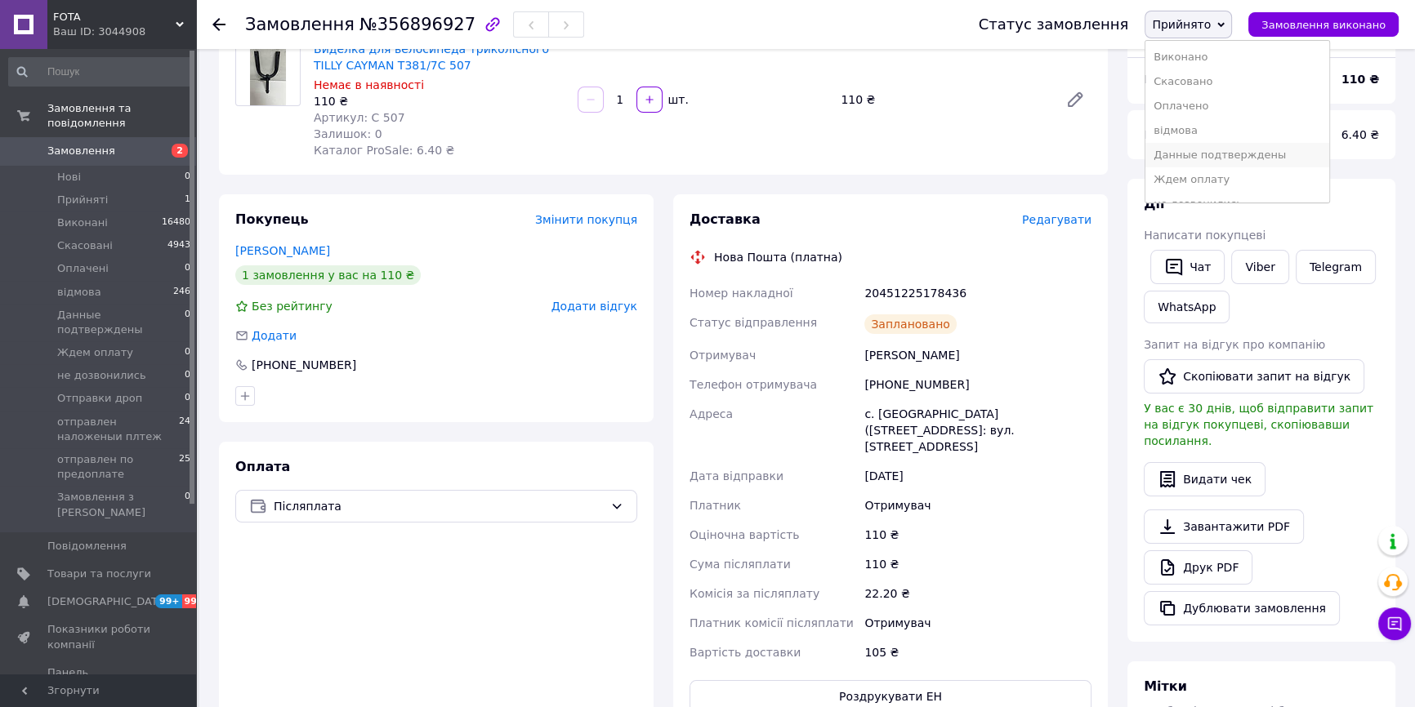
click at [1211, 153] on li "Данные подтверждены" at bounding box center [1237, 155] width 184 height 25
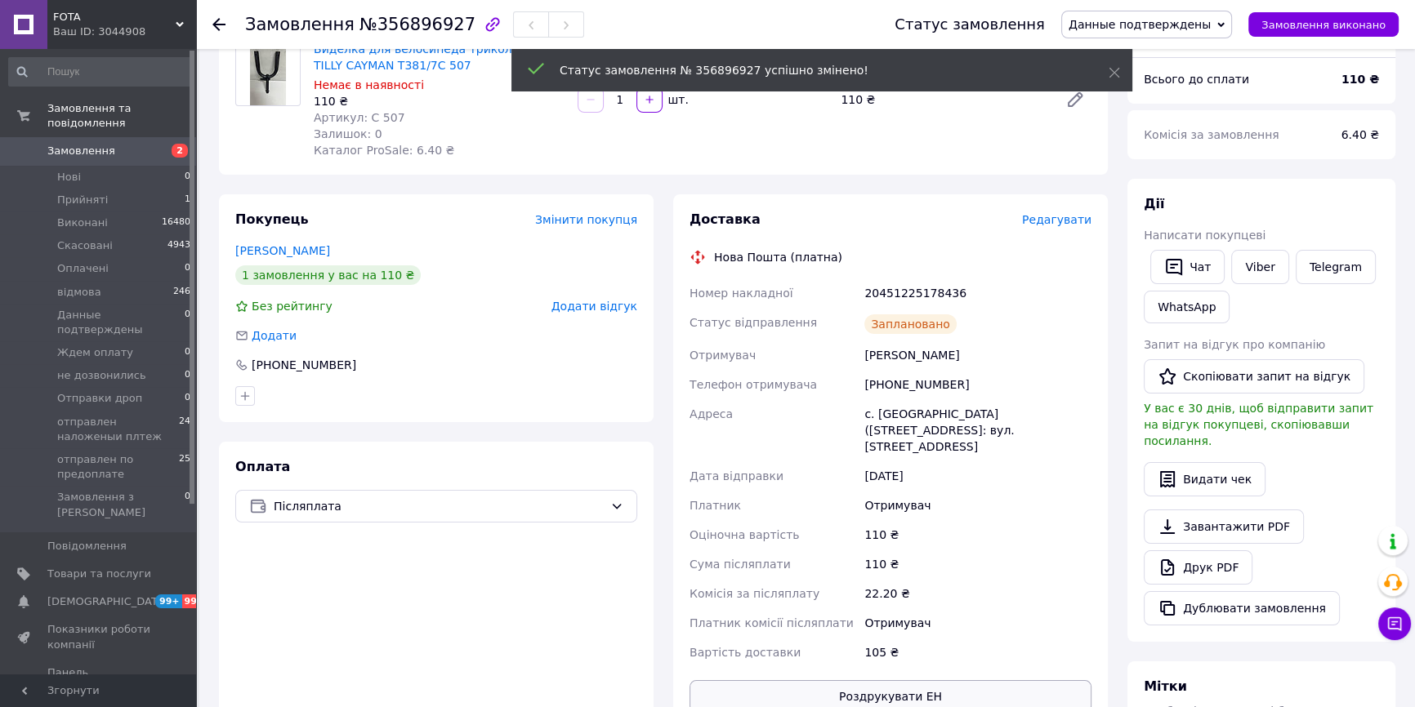
click at [866, 681] on button "Роздрукувати ЕН" at bounding box center [890, 696] width 402 height 33
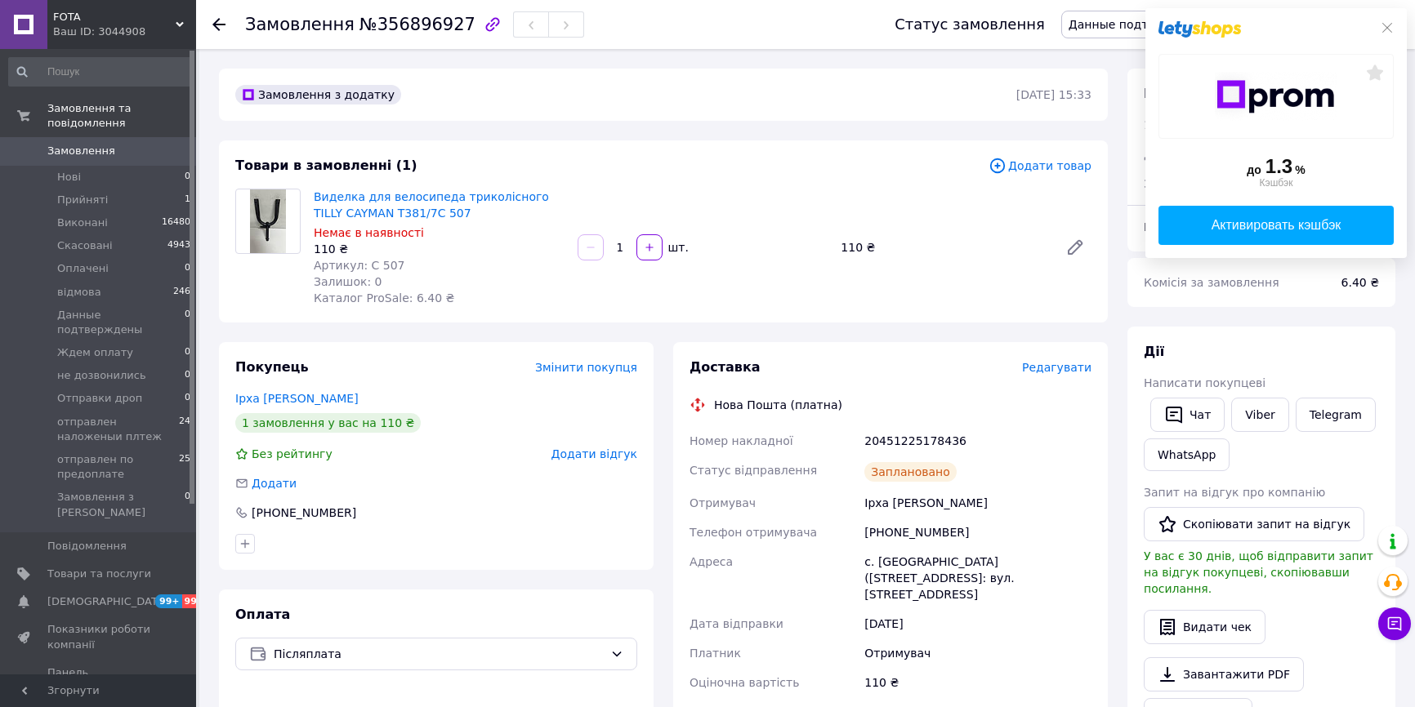
scroll to position [148, 0]
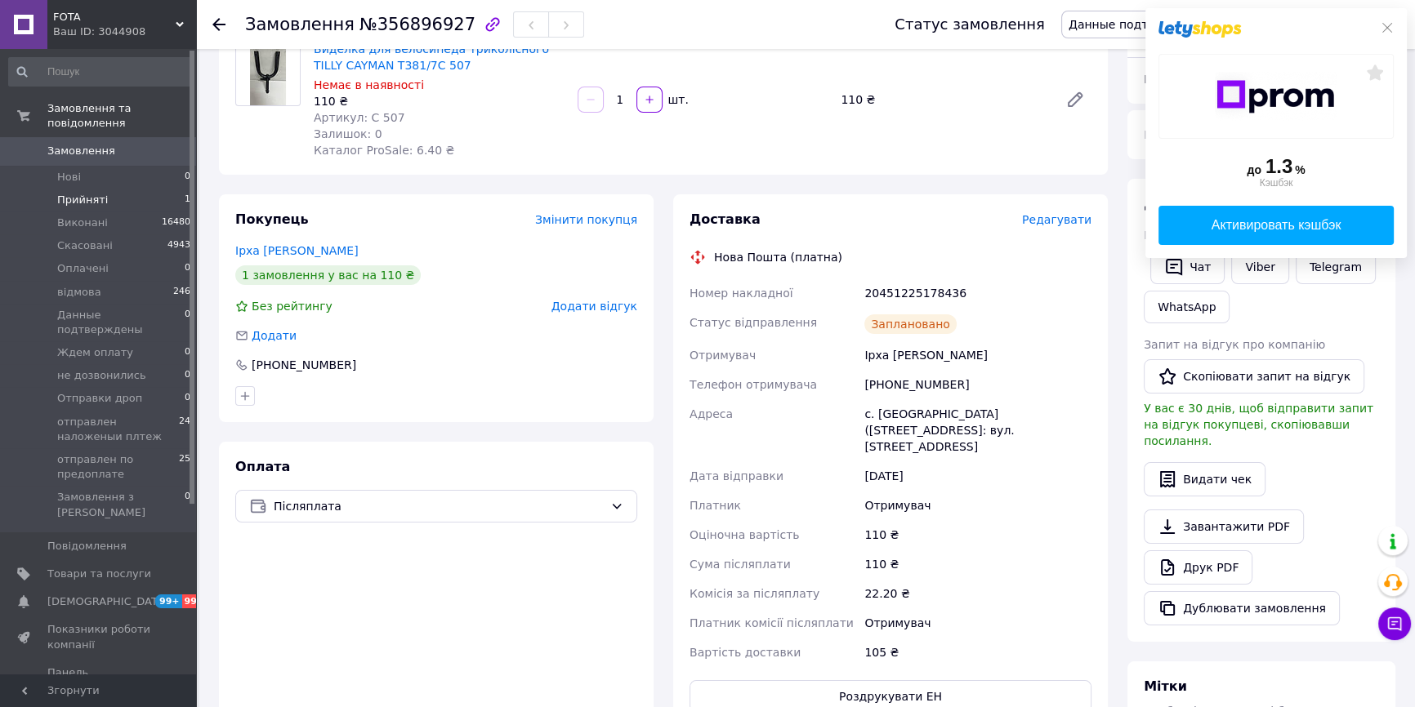
click at [87, 189] on li "Прийняті 1" at bounding box center [100, 200] width 200 height 23
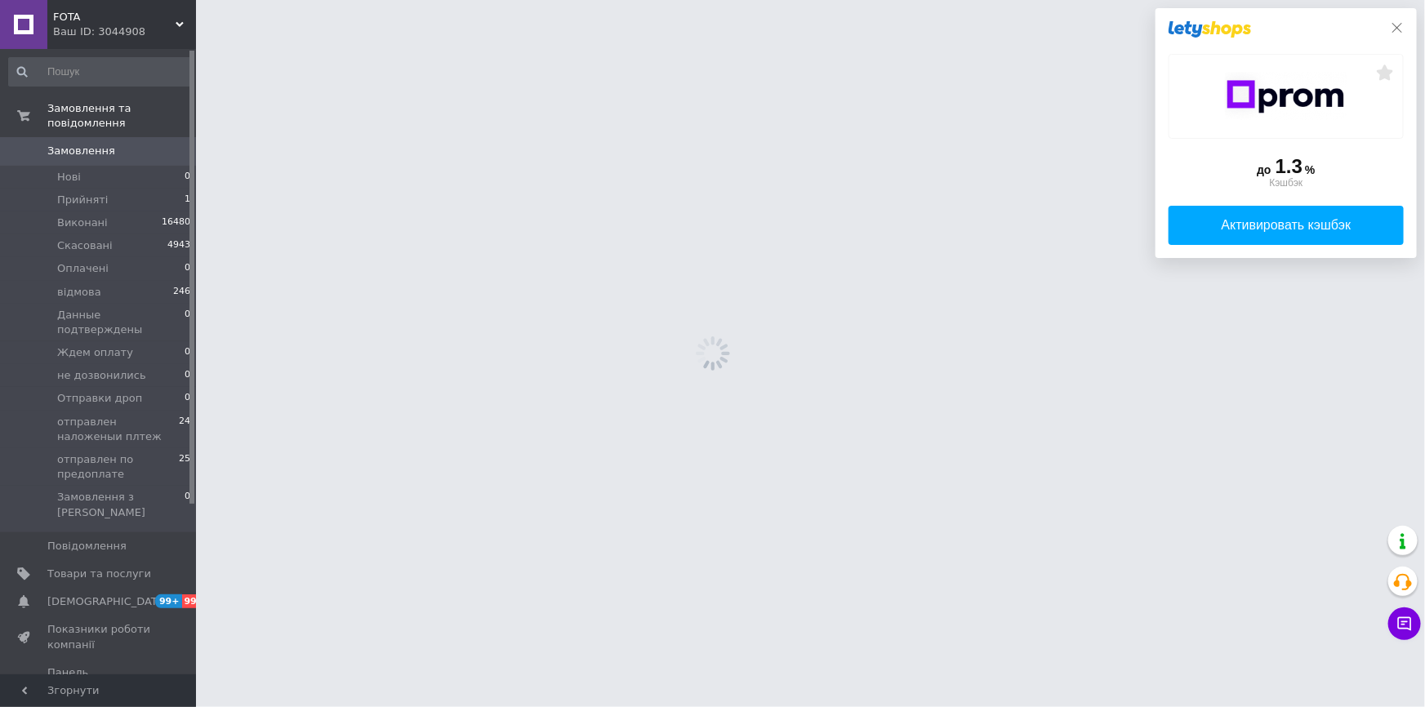
click at [1398, 29] on icon at bounding box center [1397, 27] width 13 height 13
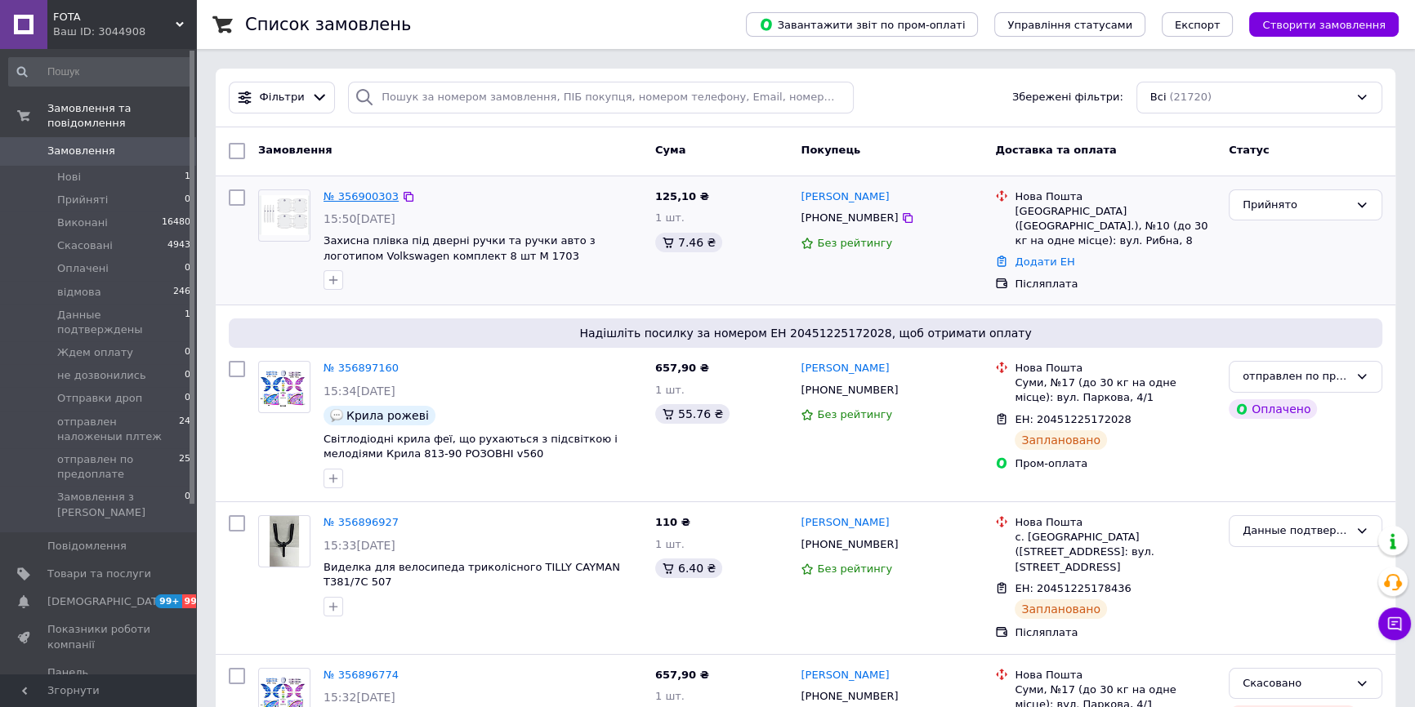
click at [360, 200] on link "№ 356900303" at bounding box center [360, 196] width 75 height 12
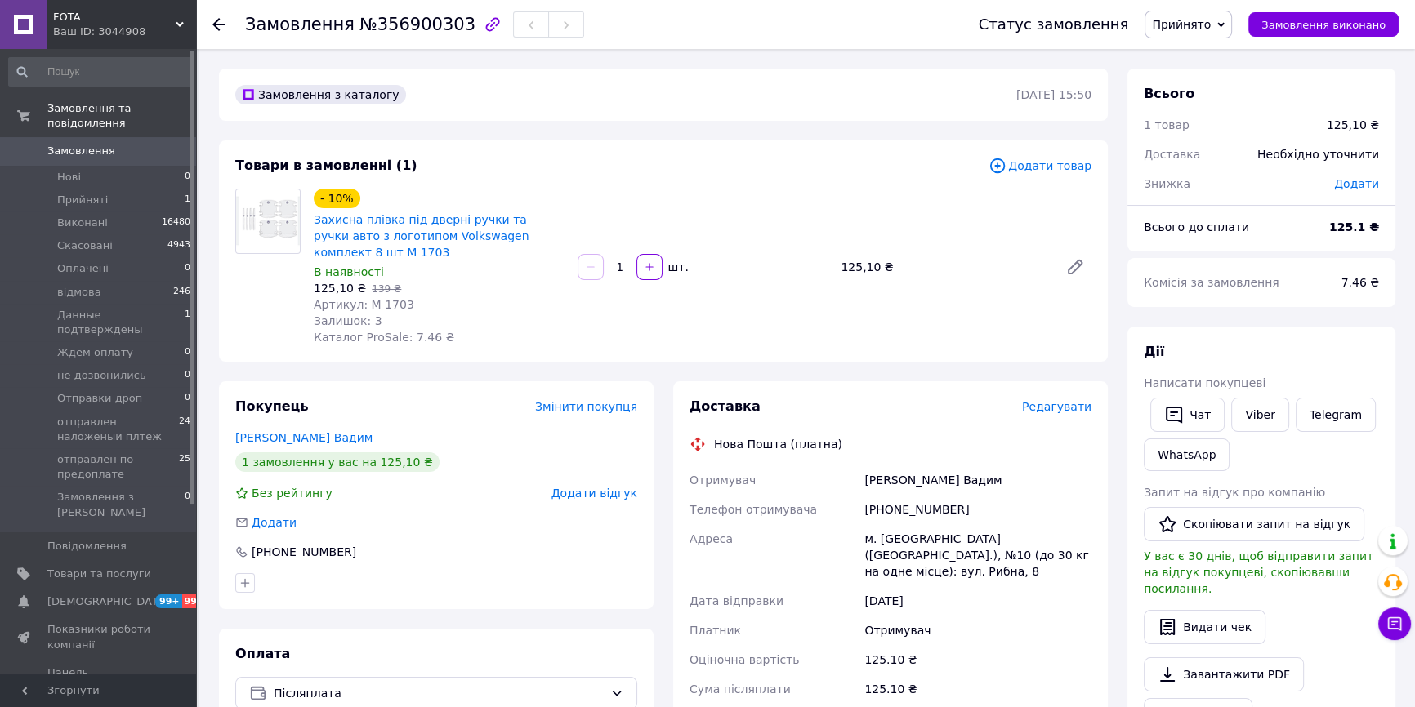
click at [266, 235] on img at bounding box center [268, 221] width 64 height 50
click at [392, 237] on link "Захисна плівка під дверні ручки та ручки авто з логотипом Volkswagen комплект 8…" at bounding box center [422, 236] width 216 height 46
click at [1049, 399] on div "Редагувати" at bounding box center [1056, 407] width 69 height 16
click at [1045, 400] on span "Редагувати" at bounding box center [1056, 406] width 69 height 13
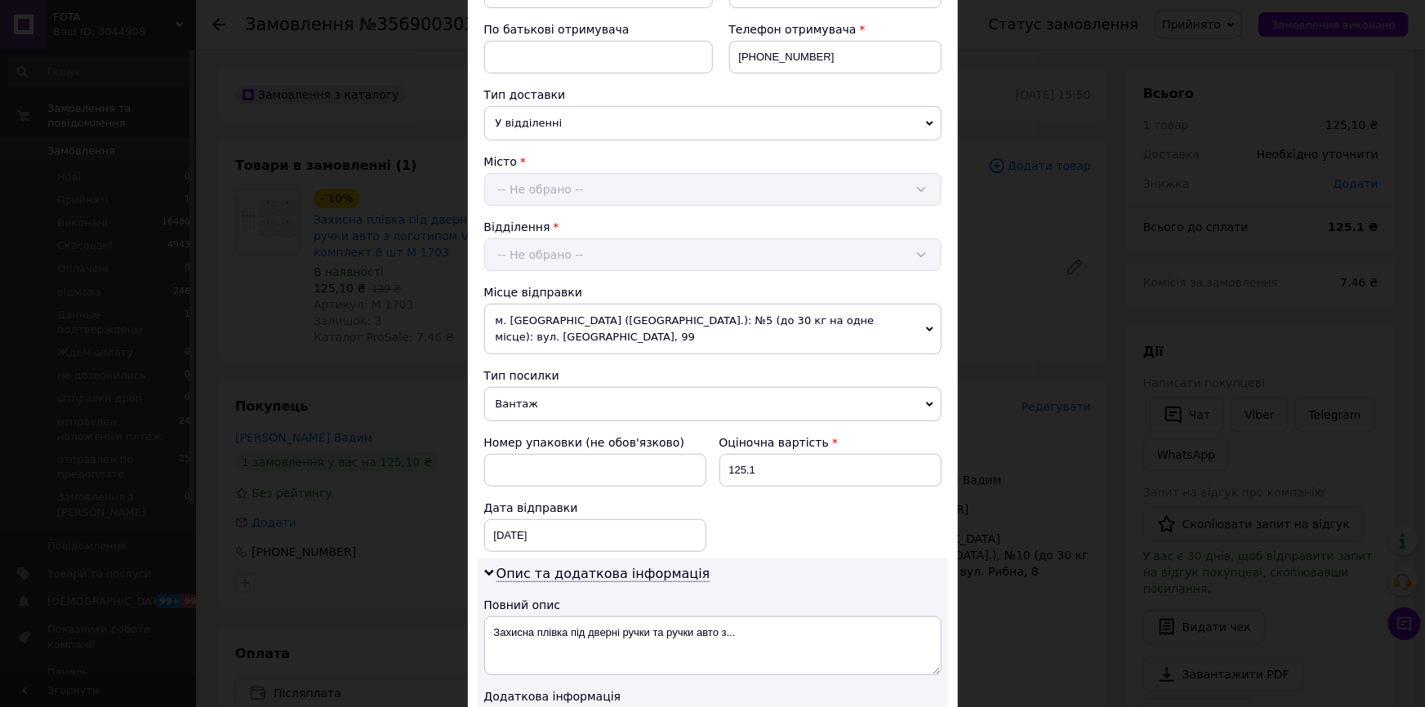
scroll to position [371, 0]
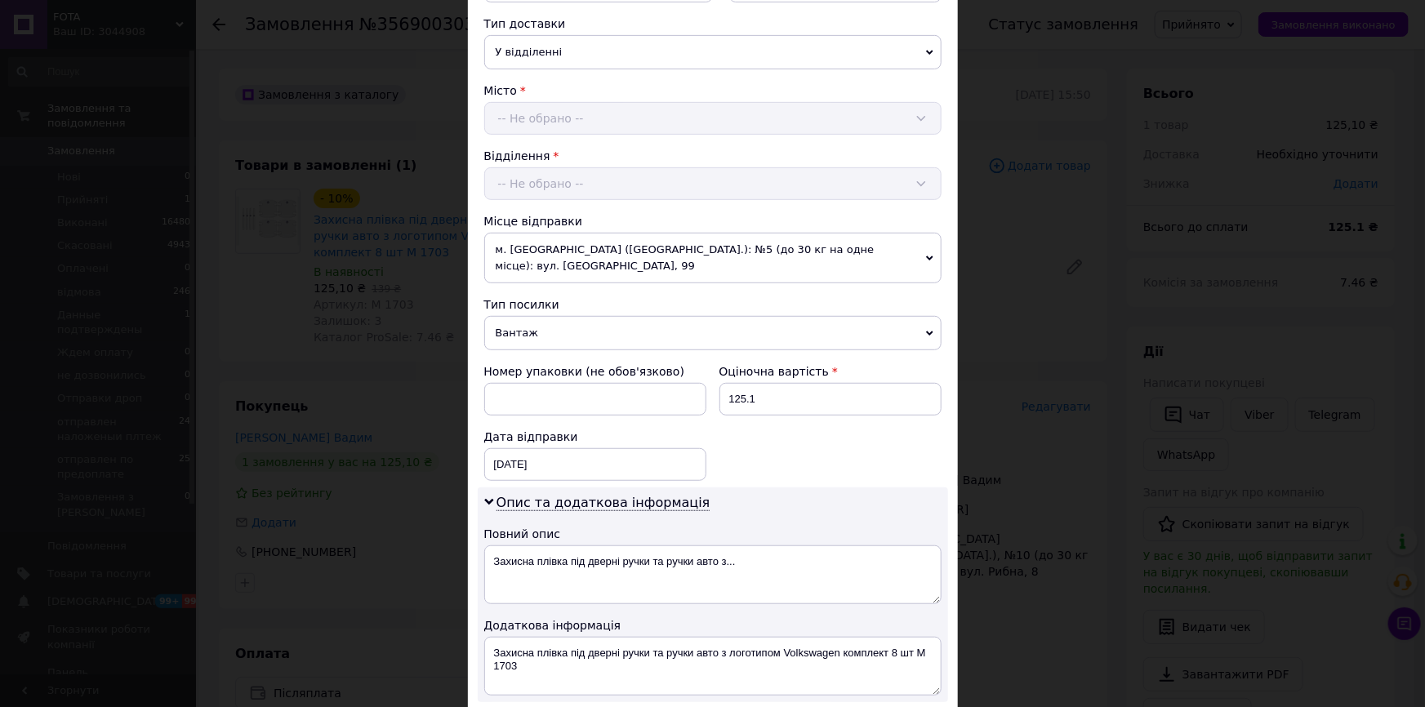
click at [533, 321] on span "Вантаж" at bounding box center [712, 333] width 457 height 34
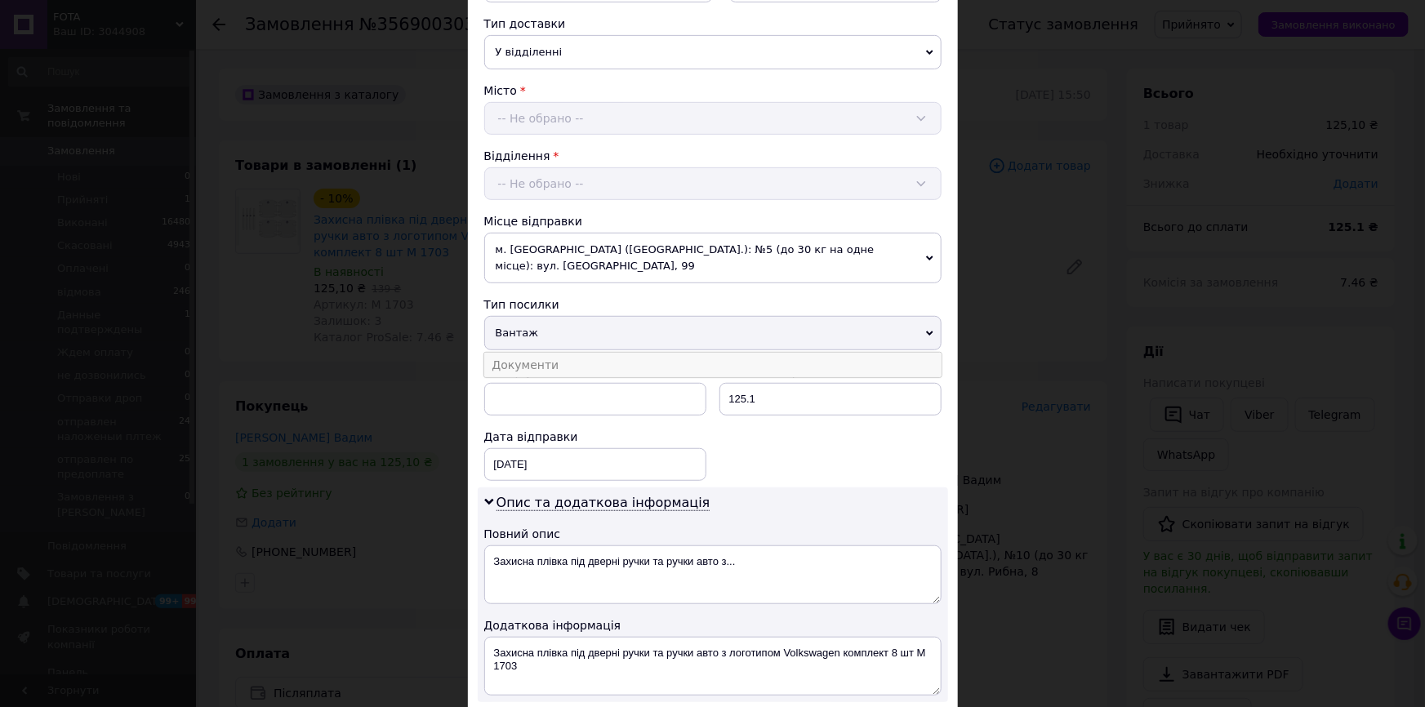
click at [507, 354] on li "Документи" at bounding box center [712, 365] width 457 height 25
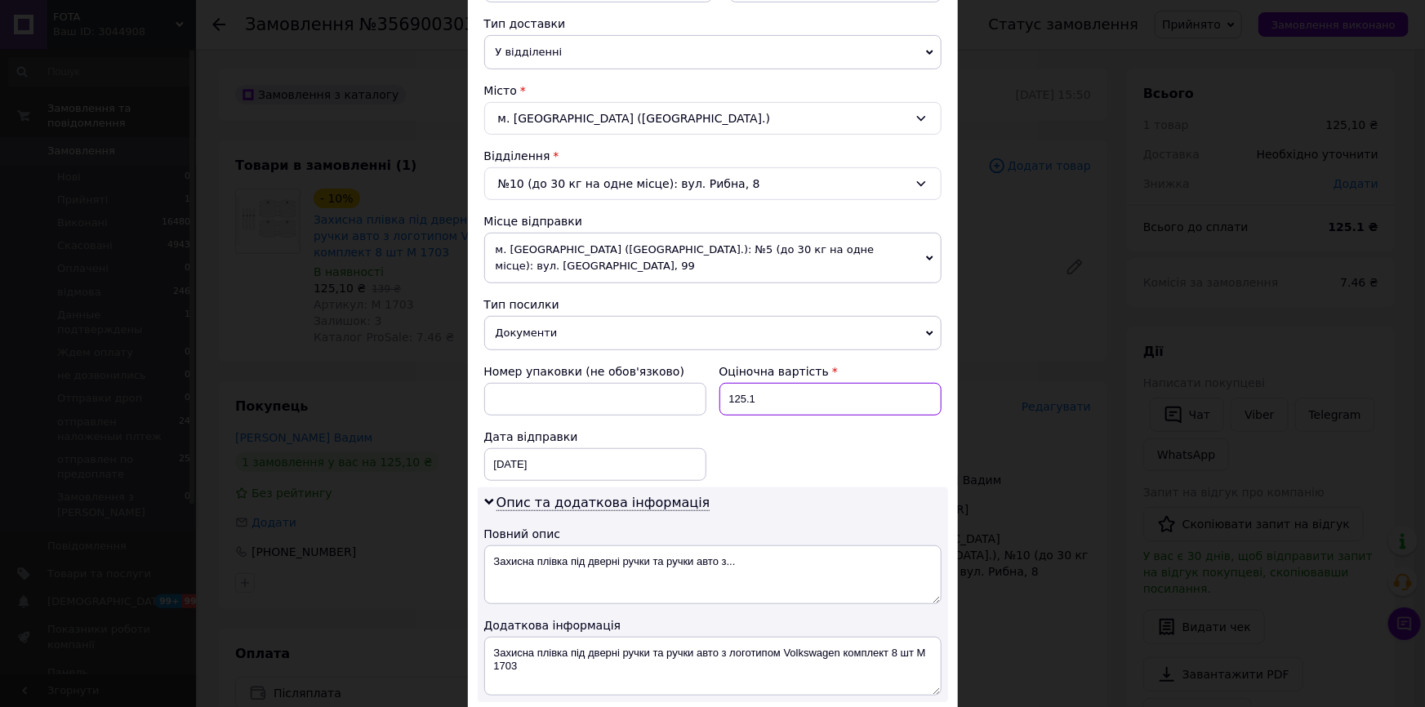
click at [765, 383] on input "125.1" at bounding box center [831, 399] width 222 height 33
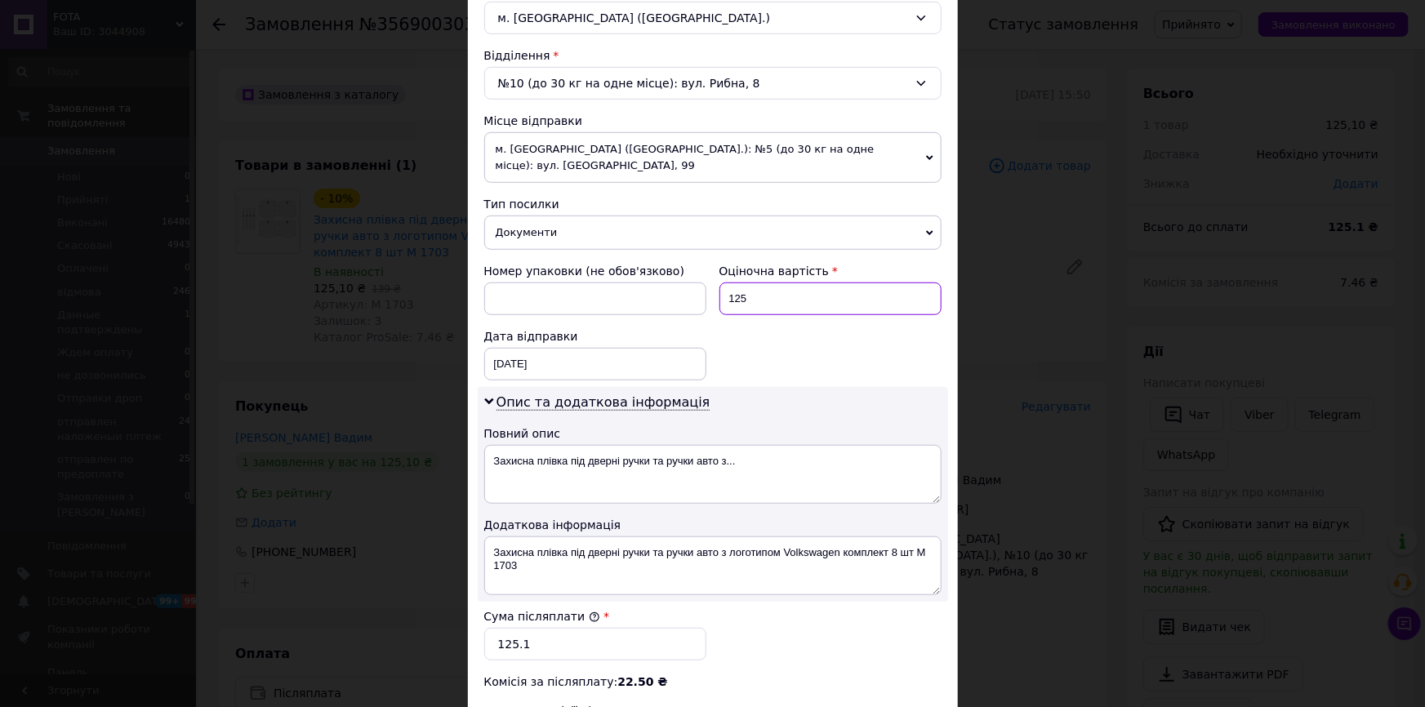
scroll to position [668, 0]
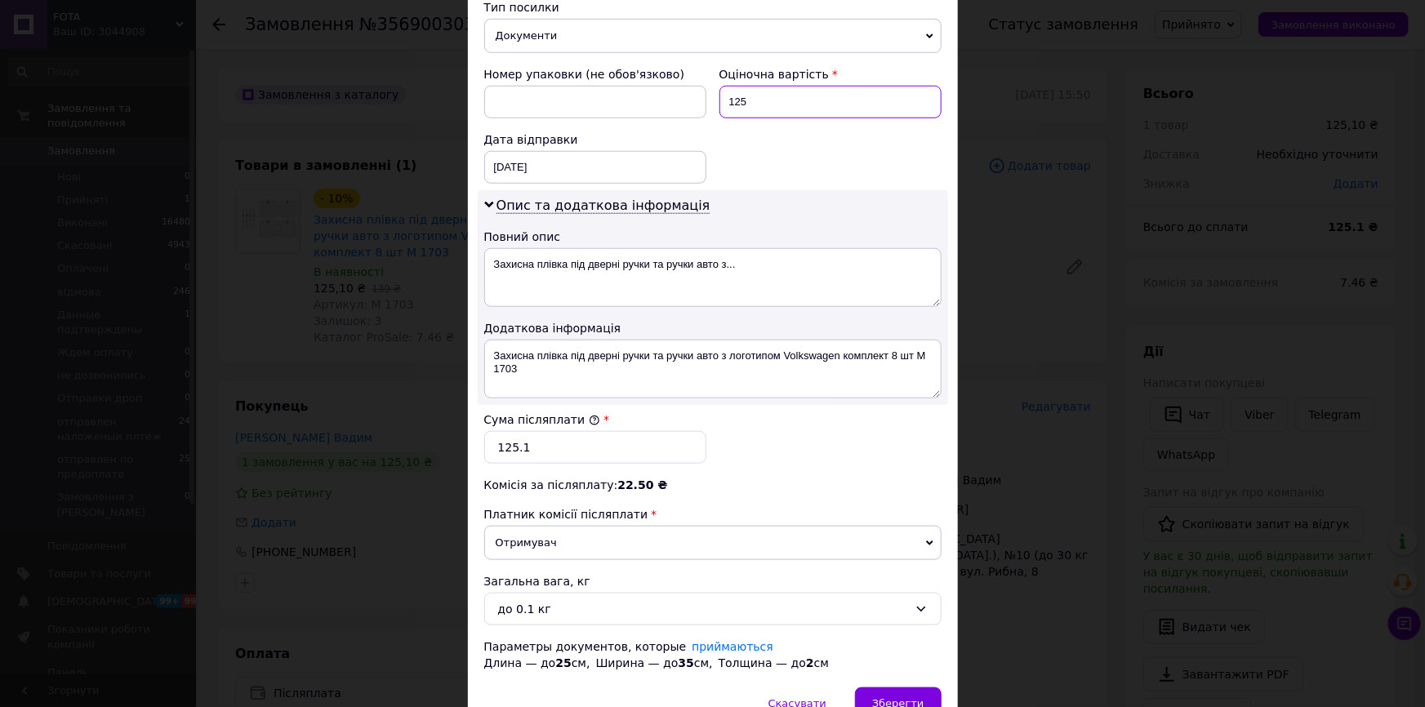
type input "125"
click at [540, 441] on input "125.1" at bounding box center [595, 447] width 222 height 33
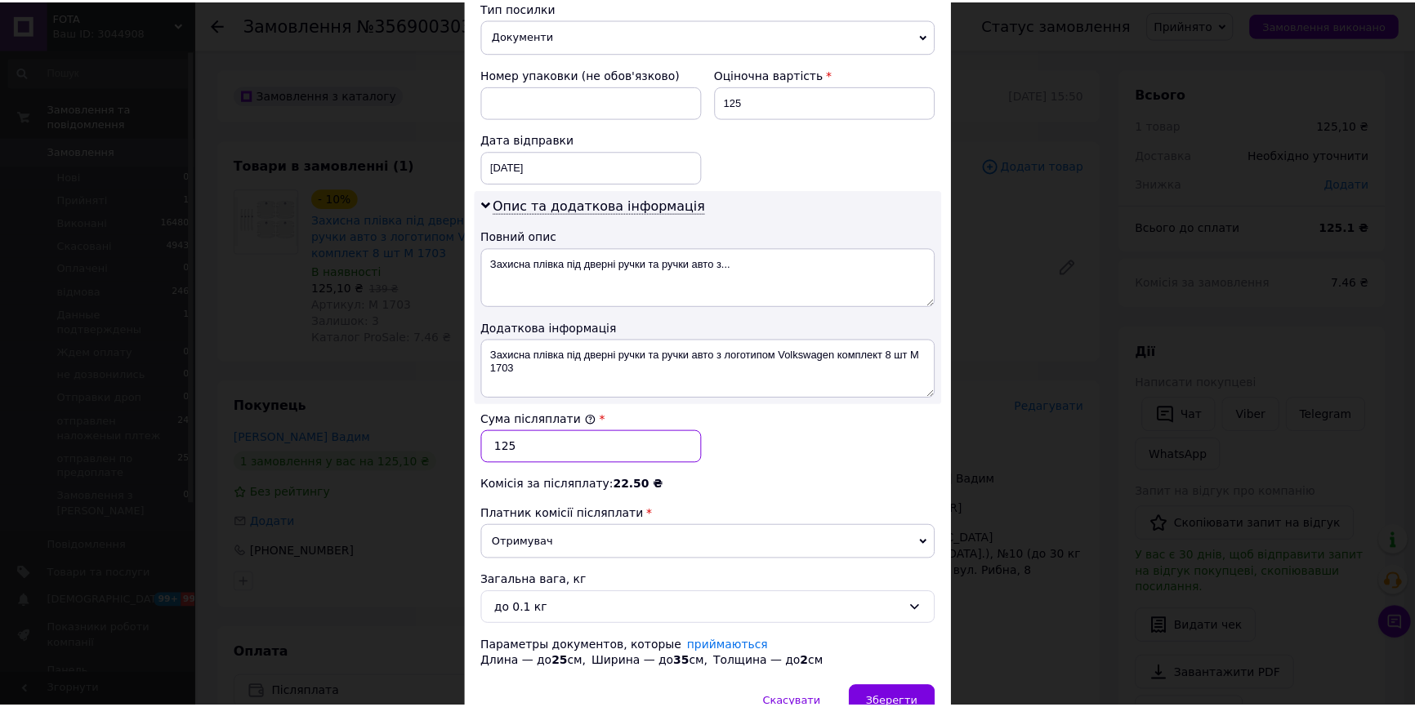
scroll to position [735, 0]
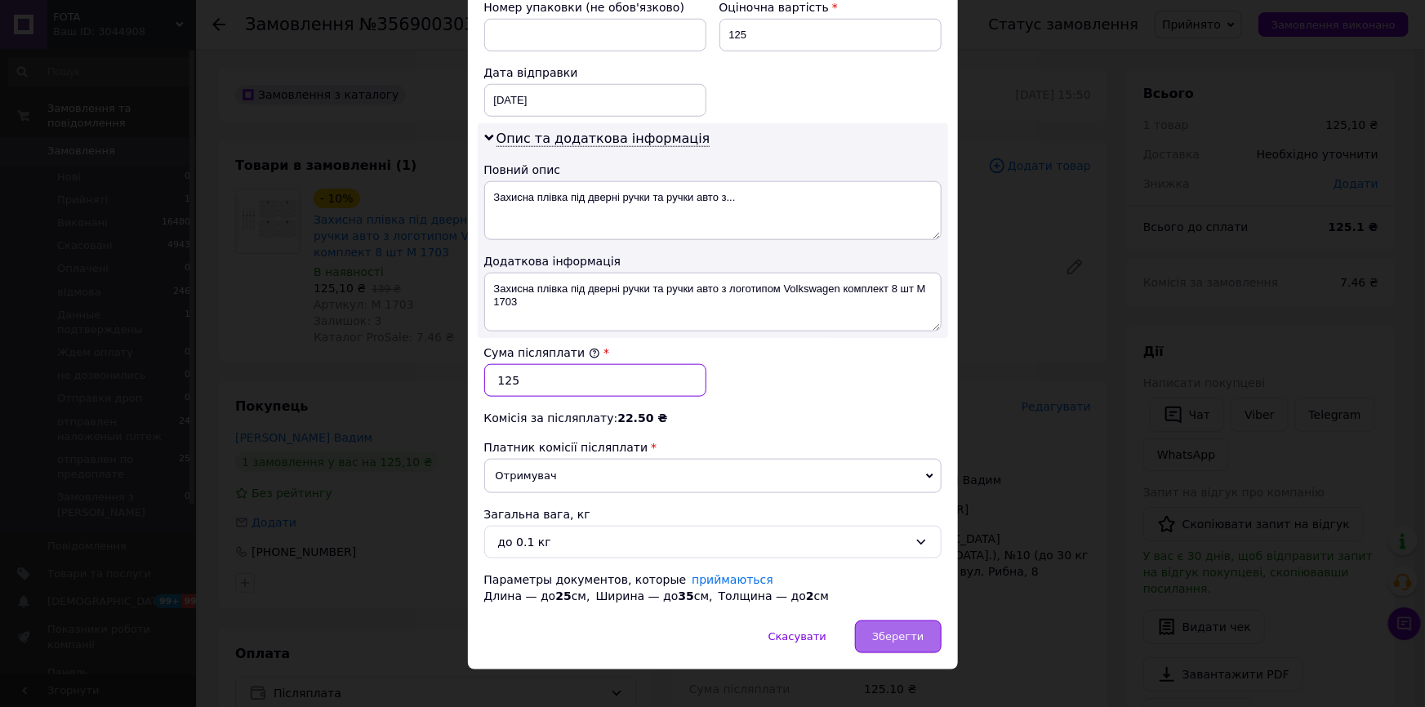
type input "125"
click at [910, 631] on span "Зберегти" at bounding box center [897, 637] width 51 height 12
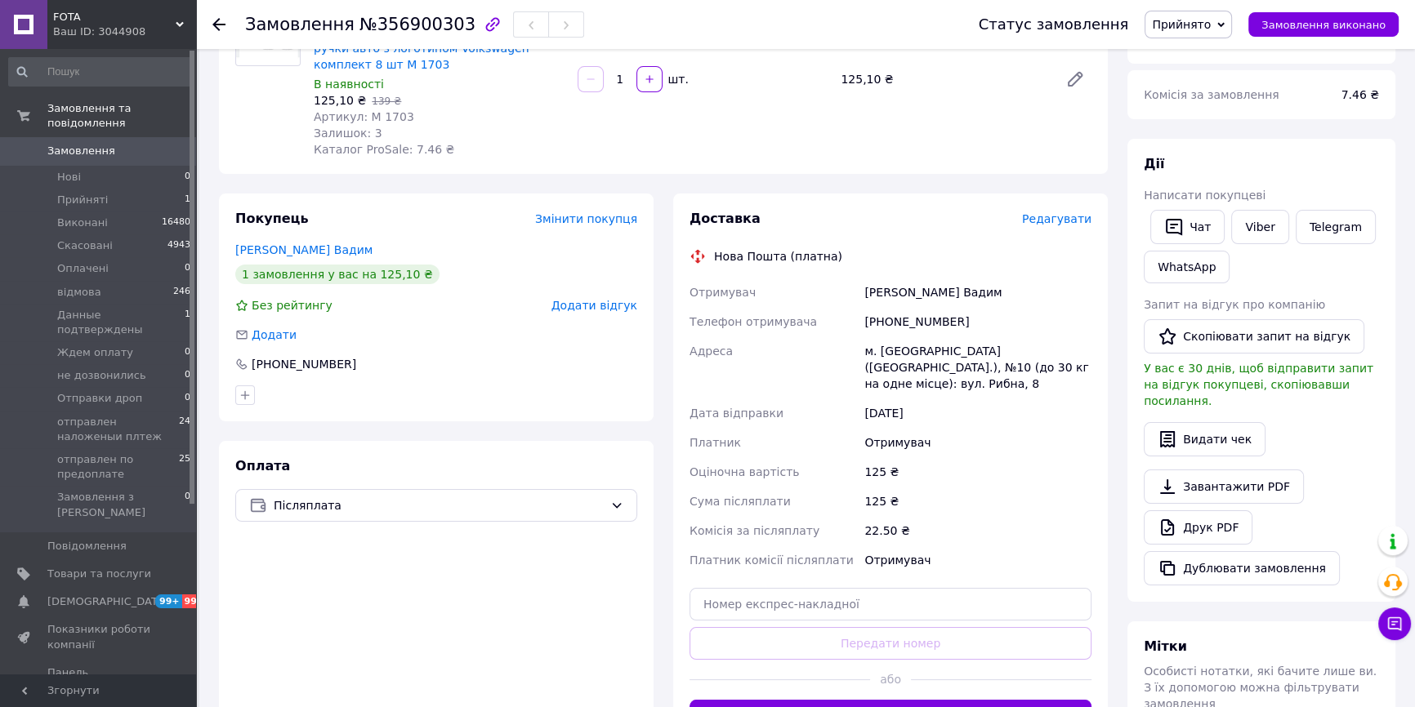
scroll to position [222, 0]
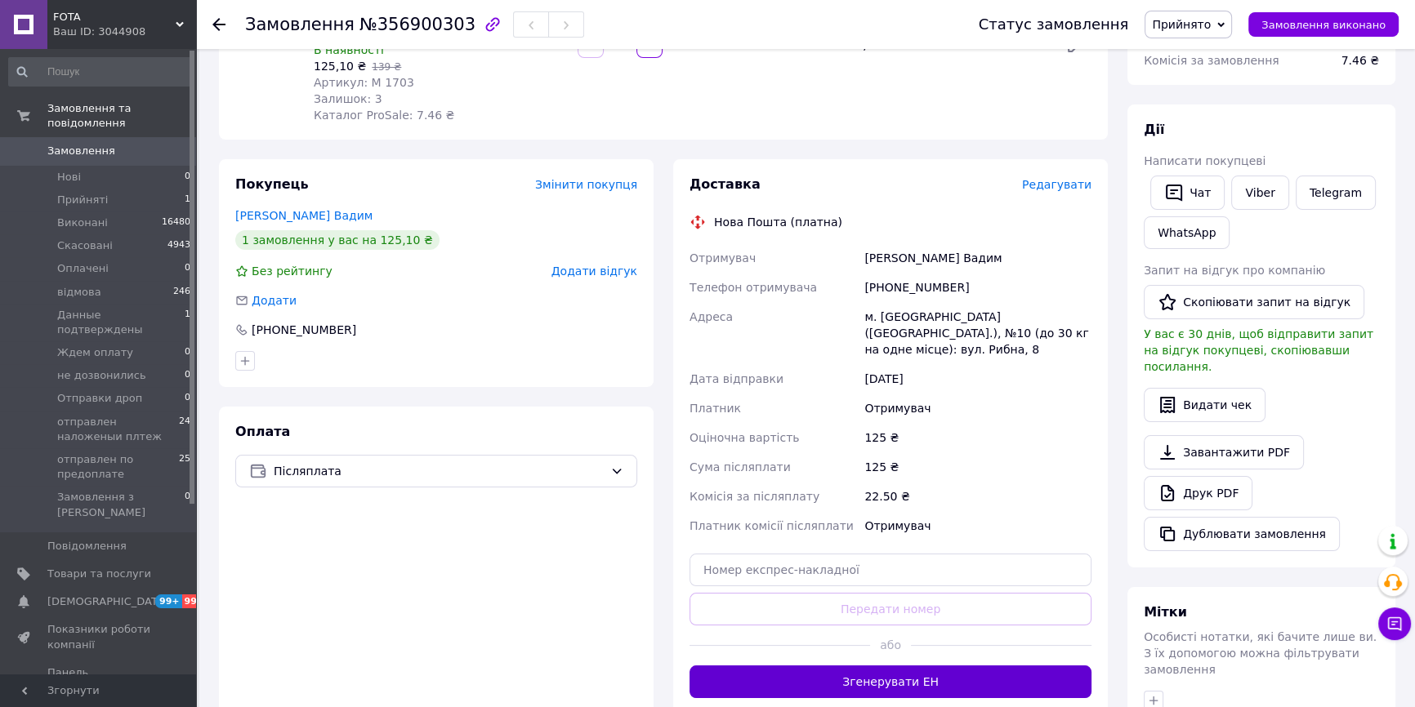
click at [876, 666] on button "Згенерувати ЕН" at bounding box center [890, 682] width 402 height 33
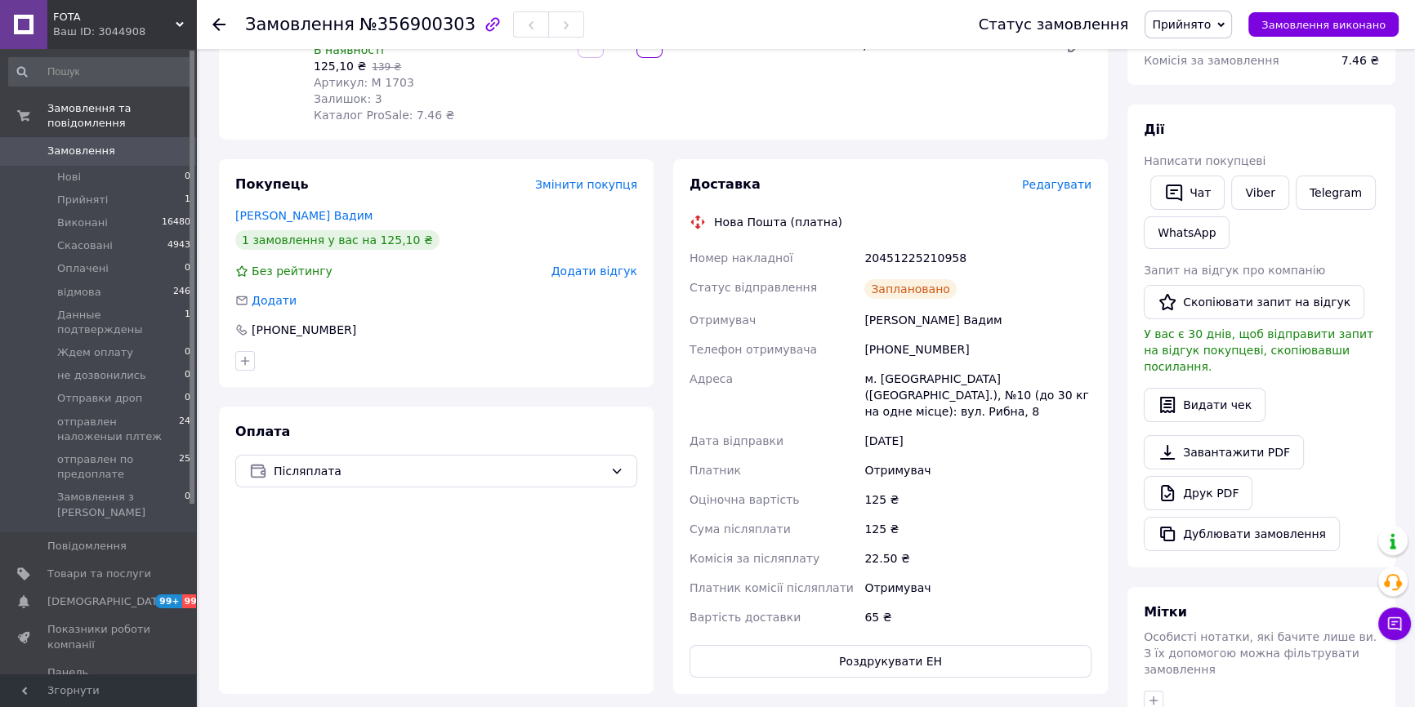
click at [1202, 18] on span "Прийнято" at bounding box center [1181, 24] width 59 height 13
click at [1225, 160] on li "Данные подтверждены" at bounding box center [1237, 155] width 184 height 25
click at [878, 645] on button "Роздрукувати ЕН" at bounding box center [890, 661] width 402 height 33
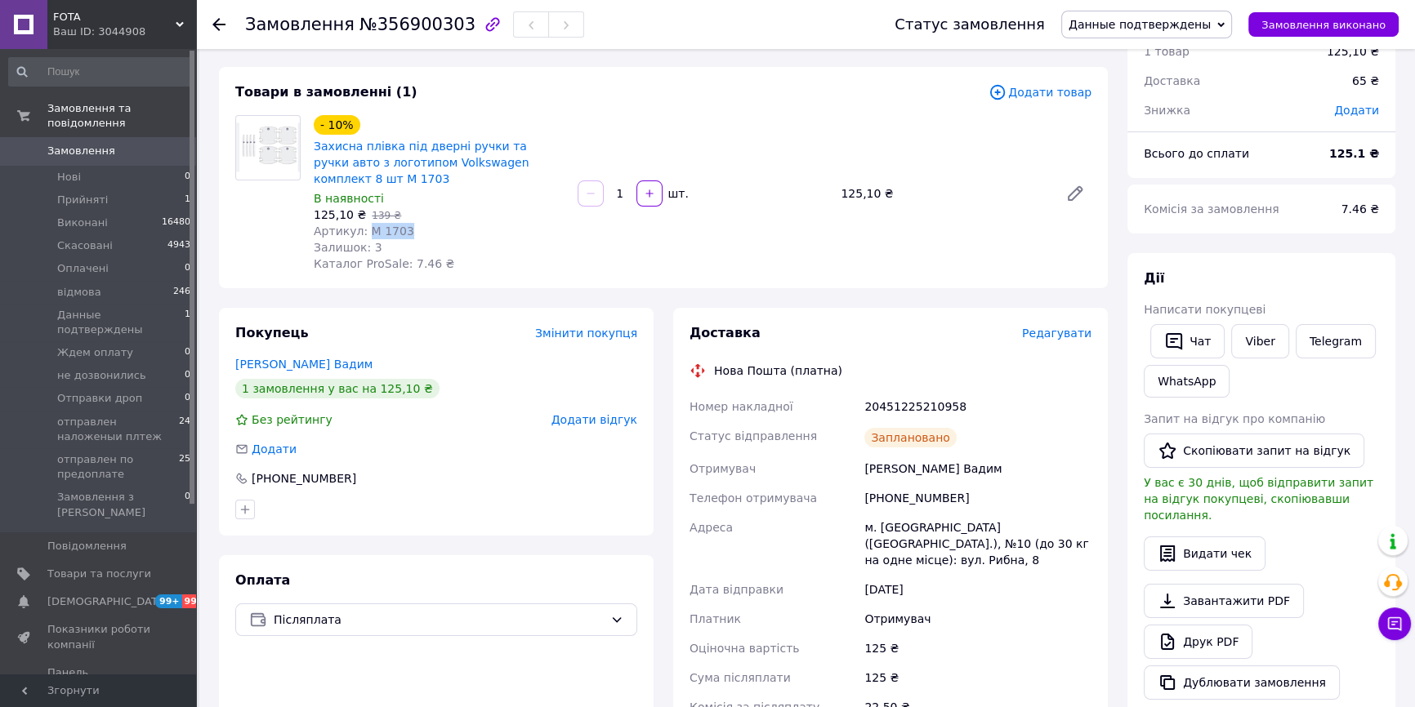
drag, startPoint x: 408, startPoint y: 212, endPoint x: 363, endPoint y: 216, distance: 45.1
click at [363, 223] on div "Артикул: М 1703" at bounding box center [439, 231] width 251 height 16
copy span "М 1703"
click at [77, 308] on span "Данные подтверждены" at bounding box center [120, 322] width 127 height 29
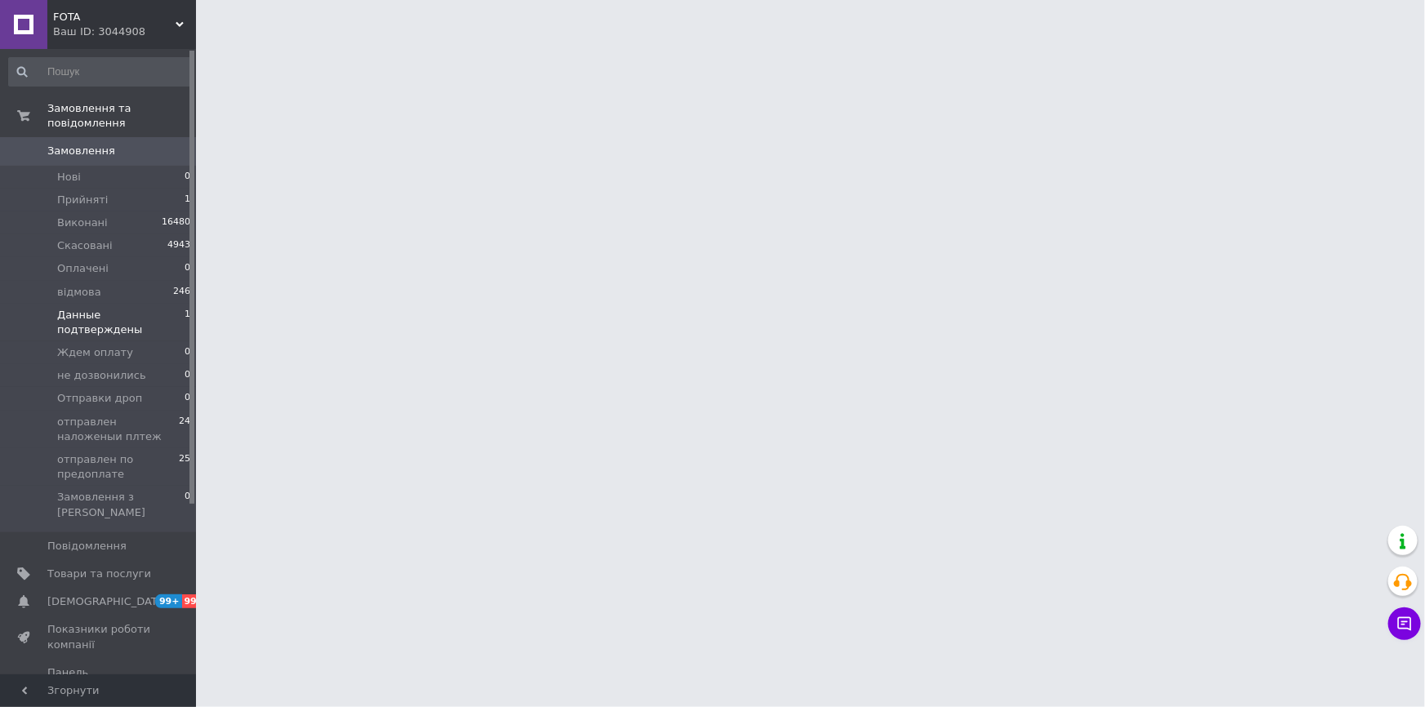
click at [100, 308] on span "Данные подтверждены" at bounding box center [120, 322] width 127 height 29
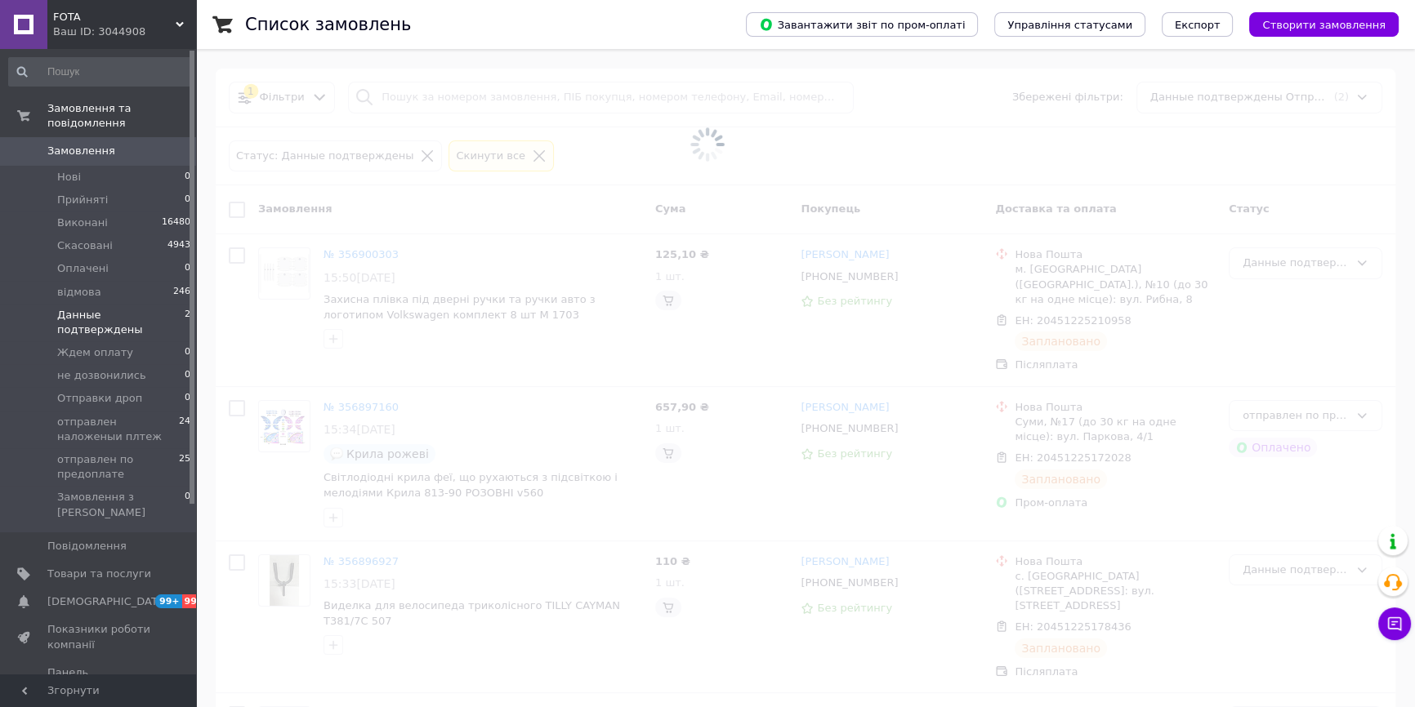
click at [439, 423] on span at bounding box center [707, 353] width 1415 height 707
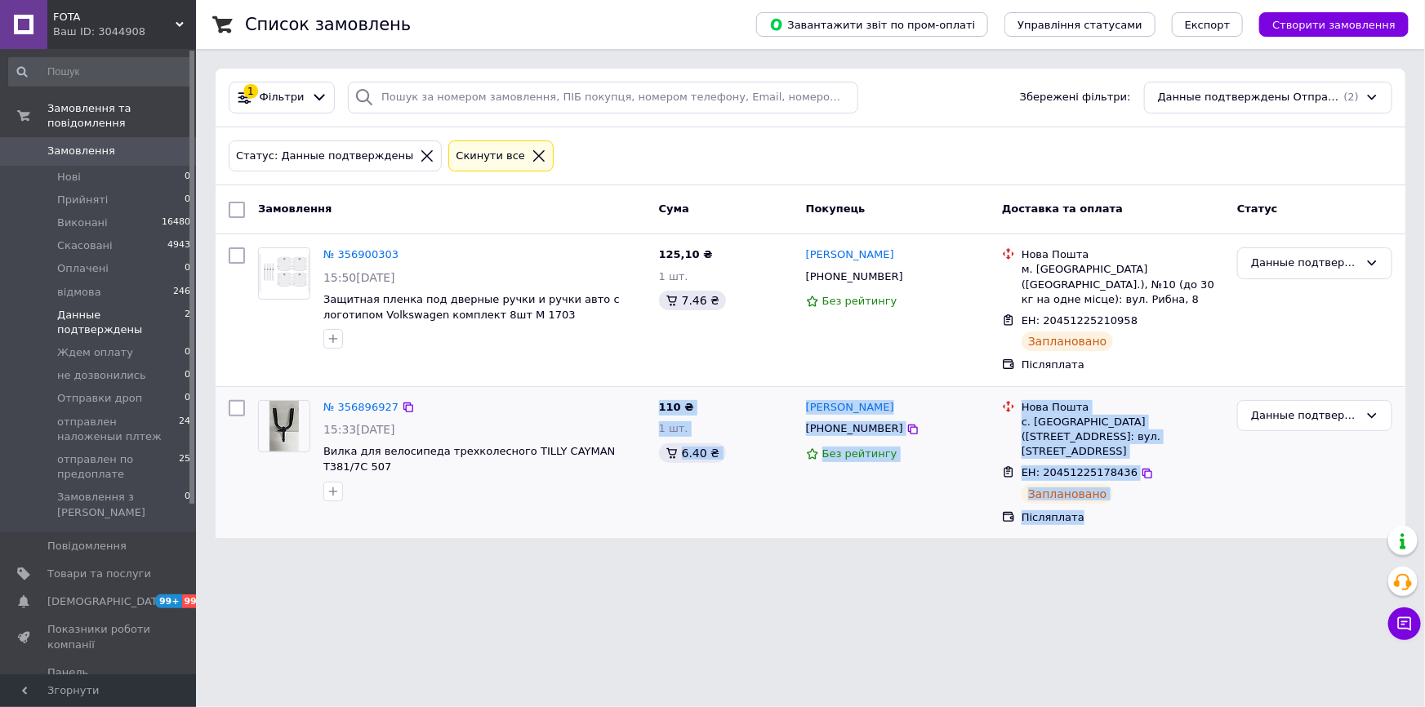
drag, startPoint x: 461, startPoint y: 482, endPoint x: 476, endPoint y: 461, distance: 25.2
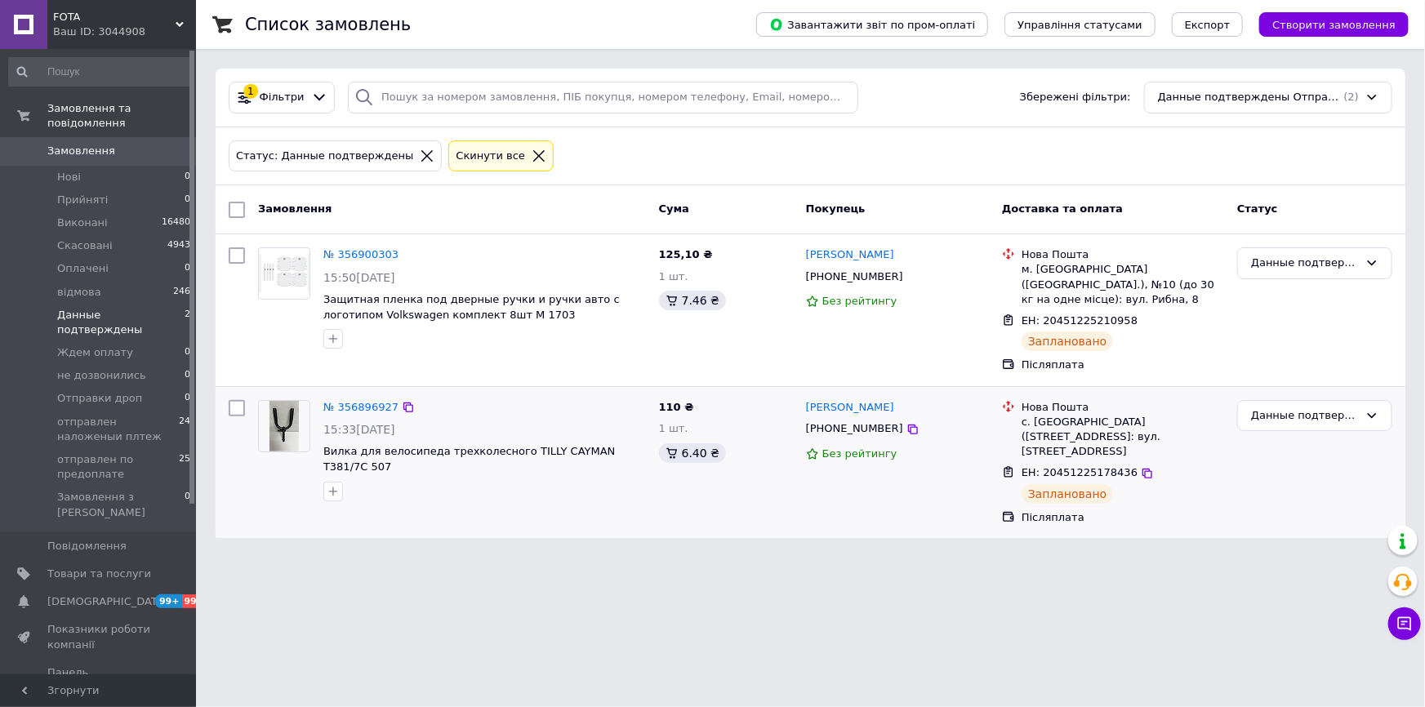
click at [510, 404] on div "№ 356896927 15:33, 12.08.2025 Вилка для велосипеда трехколесного TILLY CAYMAN T…" at bounding box center [485, 451] width 336 height 114
drag, startPoint x: 647, startPoint y: 436, endPoint x: 613, endPoint y: 440, distance: 34.5
click at [613, 440] on div "№ 356896927 15:33, 12.08.2025 Вилка для велосипеда трехколесного TILLY CAYMAN T…" at bounding box center [485, 451] width 336 height 114
copy span "С 507"
click at [103, 452] on span "отправлен по предоплате" at bounding box center [118, 466] width 122 height 29
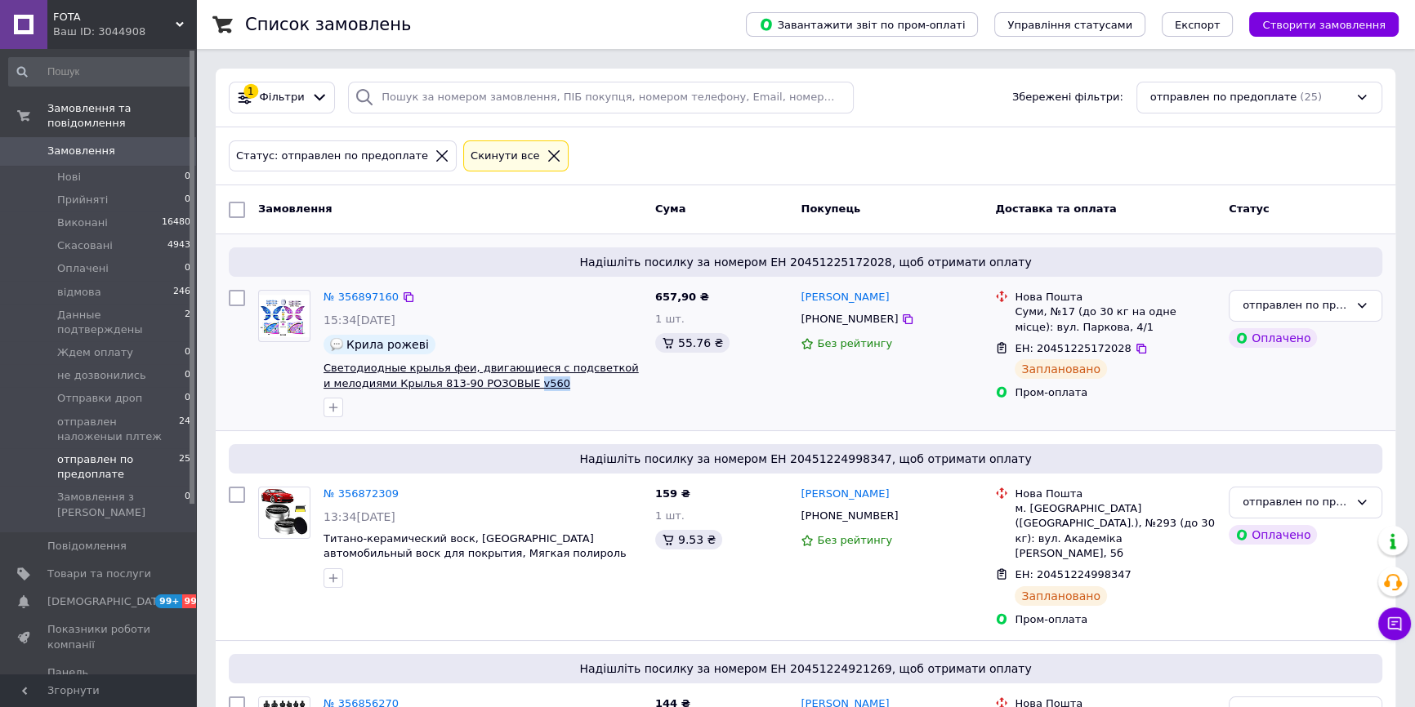
drag, startPoint x: 535, startPoint y: 380, endPoint x: 507, endPoint y: 385, distance: 28.2
click at [507, 385] on span "Светодиодные крылья феи, двигающиеся с подсветкой и мелодиями Крылья 813-90 РОЗ…" at bounding box center [482, 376] width 319 height 30
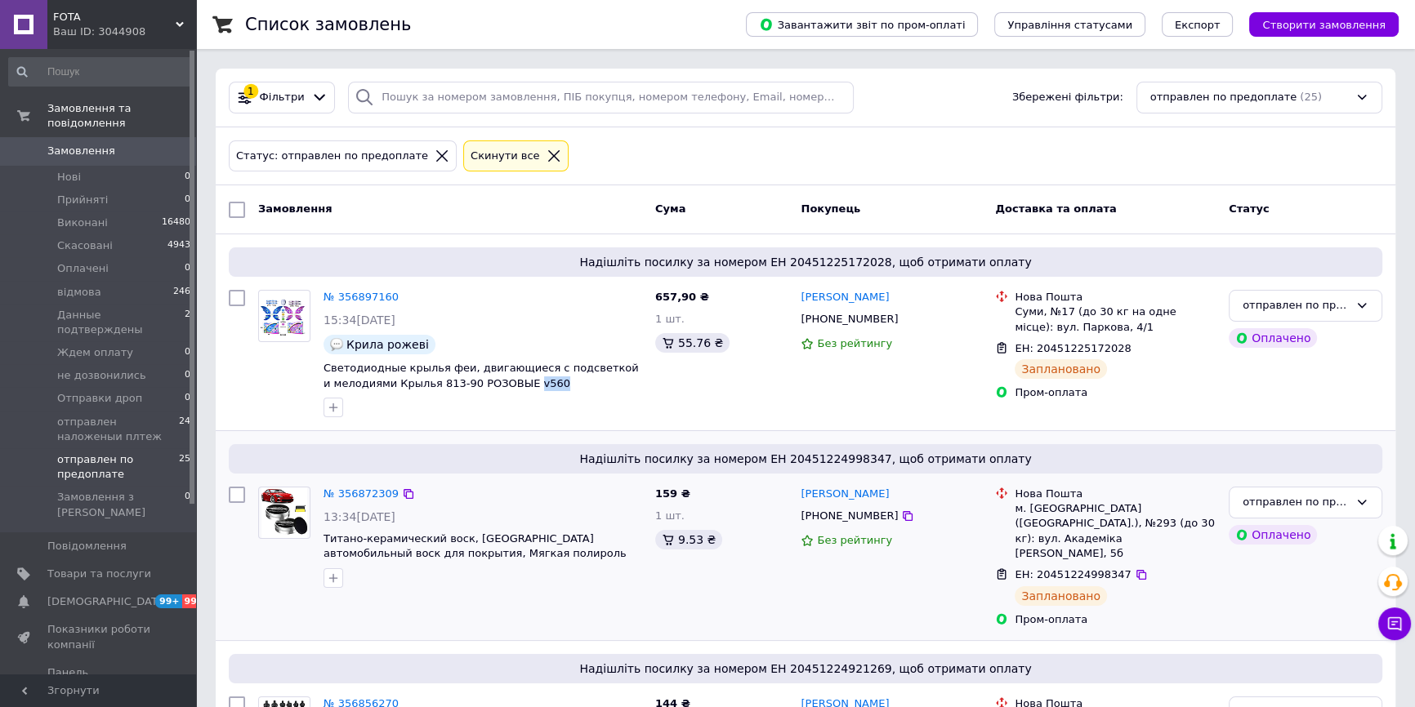
copy span "v560"
